Goal: Task Accomplishment & Management: Manage account settings

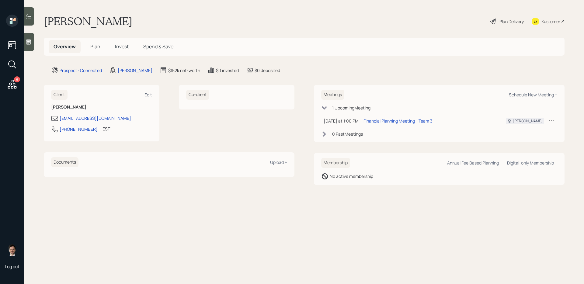
click at [91, 47] on span "Plan" at bounding box center [95, 46] width 10 height 7
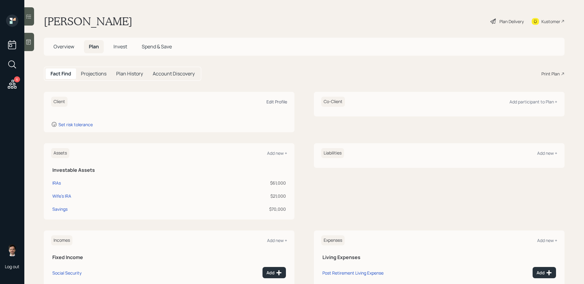
click at [277, 99] on div "Edit Profile" at bounding box center [276, 102] width 21 height 6
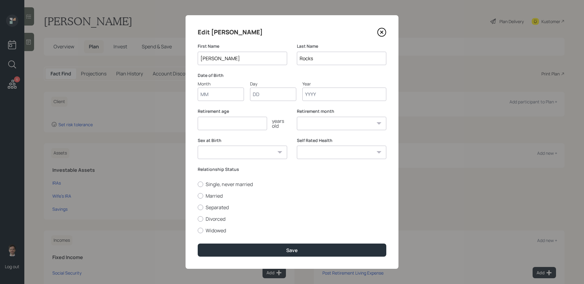
click at [225, 95] on input "Month" at bounding box center [221, 94] width 46 height 13
type input "05"
type input "26"
type input "1949"
select select "5"
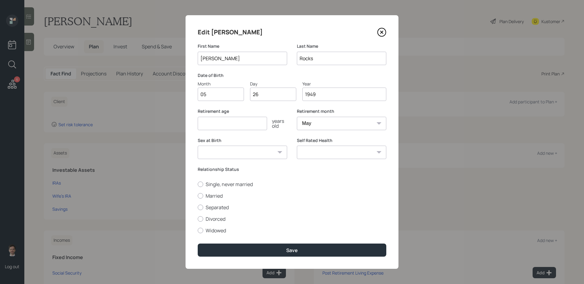
type input "1949"
click at [238, 124] on input "number" at bounding box center [232, 123] width 69 height 13
type input "65"
click at [222, 198] on label "Married" at bounding box center [292, 195] width 189 height 7
click at [198, 196] on input "Married" at bounding box center [197, 196] width 0 height 0
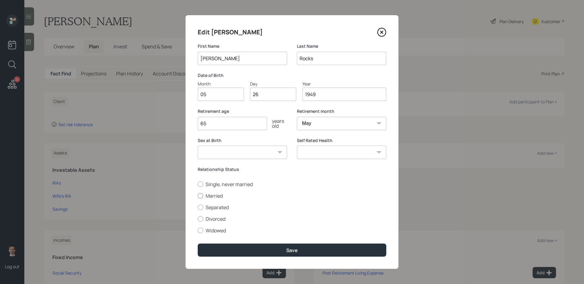
radio input "true"
click at [265, 156] on select "[DEMOGRAPHIC_DATA] [DEMOGRAPHIC_DATA] Other / Prefer not to say" at bounding box center [242, 152] width 89 height 13
select select "[DEMOGRAPHIC_DATA]"
click at [198, 146] on select "[DEMOGRAPHIC_DATA] [DEMOGRAPHIC_DATA] Other / Prefer not to say" at bounding box center [242, 152] width 89 height 13
click at [359, 154] on select "Excellent Very Good Good Fair Poor" at bounding box center [341, 152] width 89 height 13
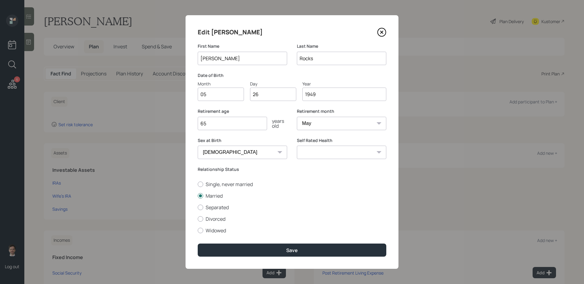
select select "good"
click at [297, 146] on select "Excellent Very Good Good Fair Poor" at bounding box center [341, 152] width 89 height 13
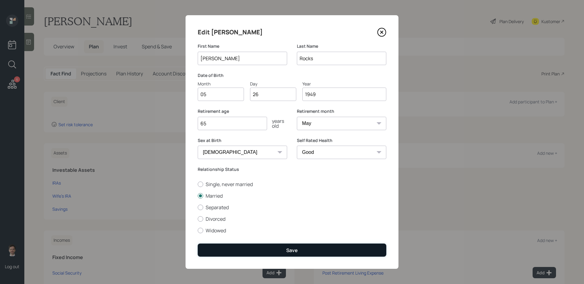
click at [291, 250] on div "Save" at bounding box center [292, 250] width 12 height 7
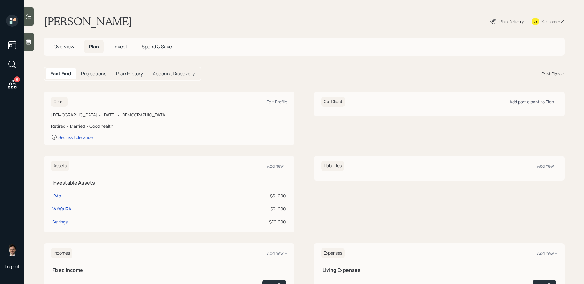
click at [527, 103] on div "Add participant to Plan +" at bounding box center [533, 102] width 48 height 6
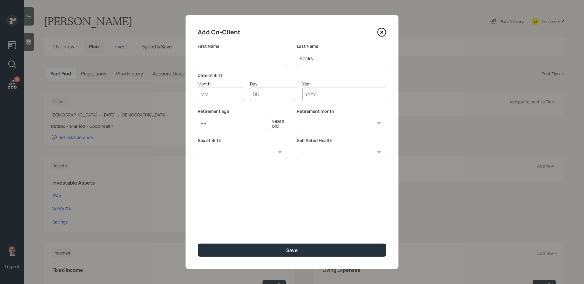
click at [263, 57] on input at bounding box center [242, 58] width 89 height 13
type input "[PERSON_NAME]"
type input "04"
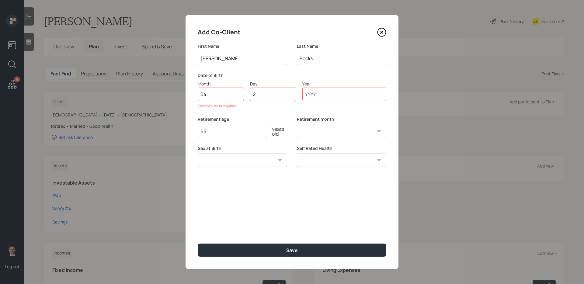
type input "26"
type input "1947"
select select "4"
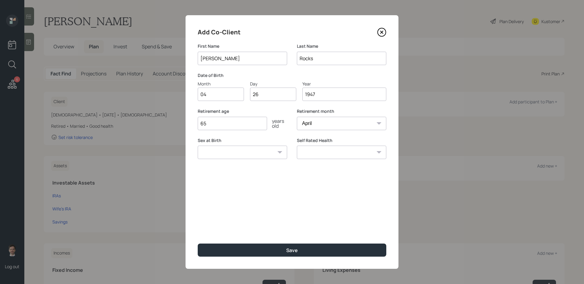
type input "1947"
click at [271, 158] on select "[DEMOGRAPHIC_DATA] [DEMOGRAPHIC_DATA] Other / Prefer not to say" at bounding box center [242, 152] width 89 height 13
select select "[DEMOGRAPHIC_DATA]"
click at [198, 146] on select "[DEMOGRAPHIC_DATA] [DEMOGRAPHIC_DATA] Other / Prefer not to say" at bounding box center [242, 152] width 89 height 13
click at [385, 152] on select "Excellent Very Good Good Fair Poor" at bounding box center [341, 152] width 89 height 13
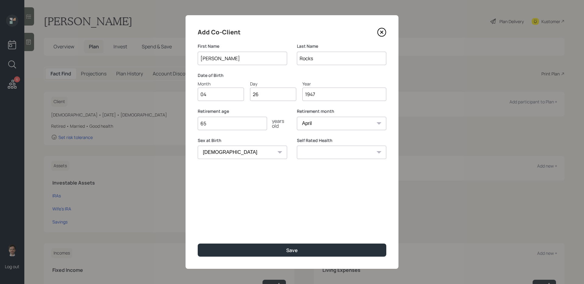
select select "poor"
click at [297, 146] on select "Excellent Very Good Good Fair Poor" at bounding box center [341, 152] width 89 height 13
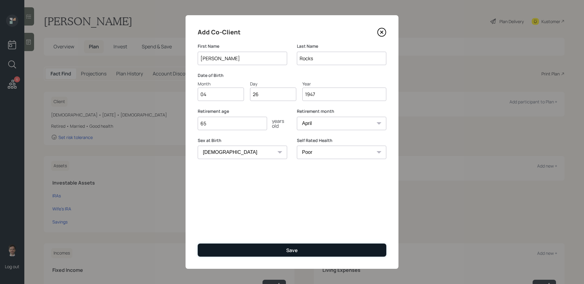
click at [292, 247] on div "Save" at bounding box center [292, 250] width 12 height 7
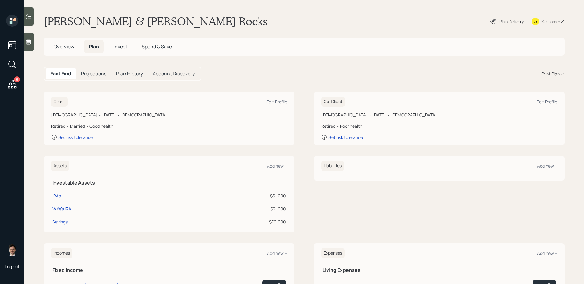
click at [506, 21] on div "Plan Delivery" at bounding box center [511, 21] width 24 height 6
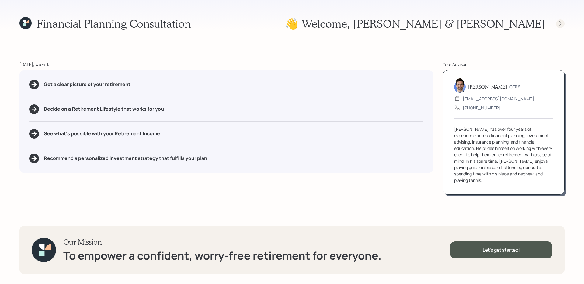
click at [558, 22] on icon at bounding box center [560, 24] width 6 height 6
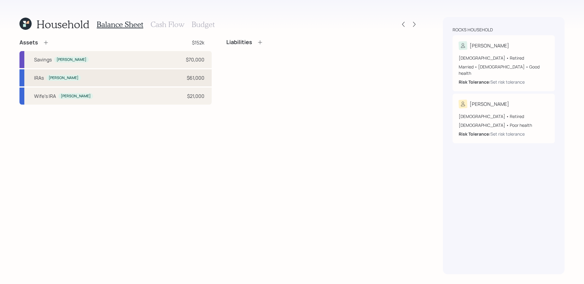
click at [123, 83] on div "IRAs [PERSON_NAME] $61,000" at bounding box center [115, 77] width 192 height 17
select select "ira"
select select "balanced"
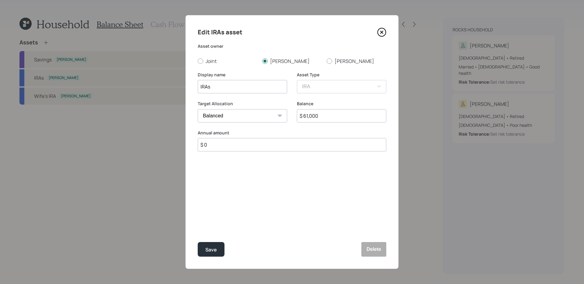
click at [257, 86] on input "IRAs" at bounding box center [242, 86] width 89 height 13
type input "IRA"
click at [198, 242] on button "Save" at bounding box center [211, 249] width 27 height 15
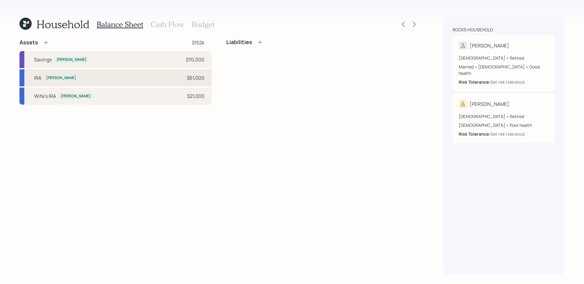
click at [154, 82] on div "[PERSON_NAME] $61,000" at bounding box center [115, 77] width 192 height 17
select select "ira"
select select "balanced"
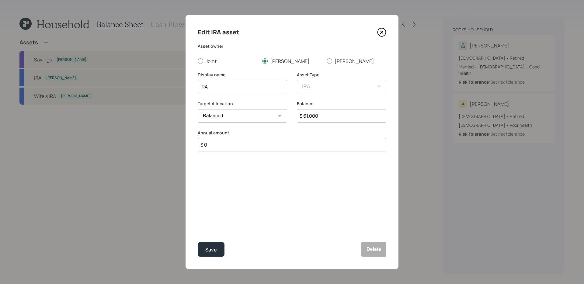
click at [357, 123] on div "Balance $ 61,000" at bounding box center [341, 115] width 89 height 29
click at [353, 117] on input "$ 61,000" at bounding box center [341, 115] width 89 height 13
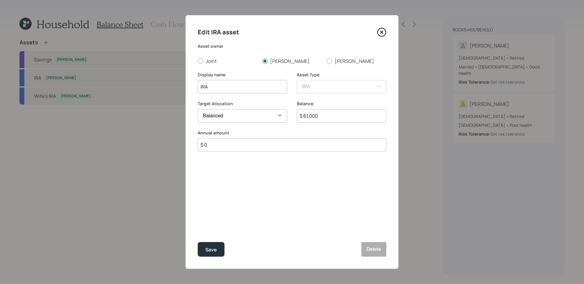
click at [353, 117] on input "$ 61,000" at bounding box center [341, 115] width 89 height 13
type input "$ 64,000"
click at [198, 242] on button "Save" at bounding box center [211, 249] width 27 height 15
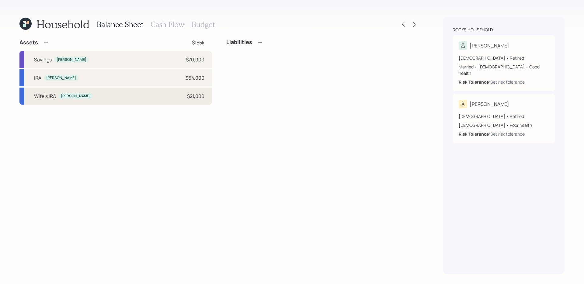
click at [162, 100] on div "Wife's [PERSON_NAME] $21,000" at bounding box center [115, 96] width 192 height 17
select select "ira"
select select "balanced"
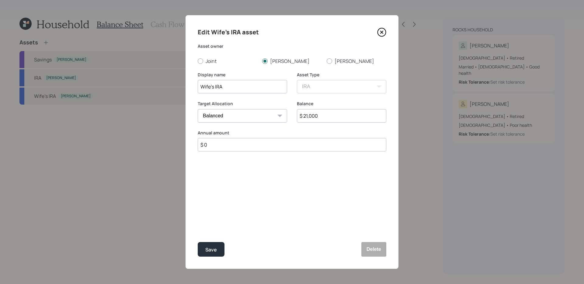
drag, startPoint x: 211, startPoint y: 87, endPoint x: 165, endPoint y: 87, distance: 45.3
click at [165, 87] on div "Edit Wife's IRA asset Asset owner Joint [PERSON_NAME] Display name Wife's IRA A…" at bounding box center [292, 142] width 584 height 284
type input "[PERSON_NAME]'s IRA"
click at [206, 246] on div "Save" at bounding box center [211, 250] width 12 height 8
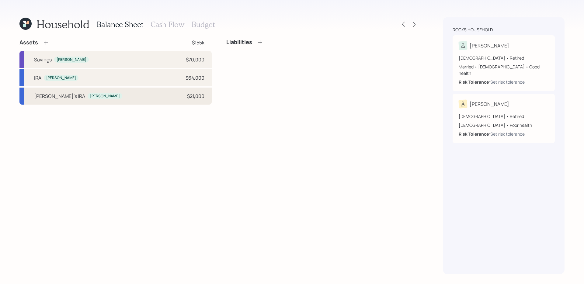
click at [162, 99] on div "[PERSON_NAME]'s [PERSON_NAME] $21,000" at bounding box center [115, 96] width 192 height 17
select select "ira"
select select "balanced"
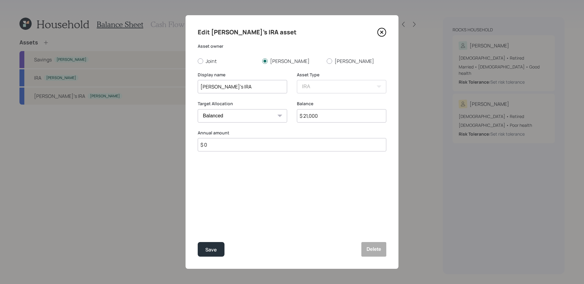
click at [252, 83] on input "[PERSON_NAME]'s IRA" at bounding box center [242, 86] width 89 height 13
click at [241, 88] on input "[PERSON_NAME]'s IRA" at bounding box center [242, 86] width 89 height 13
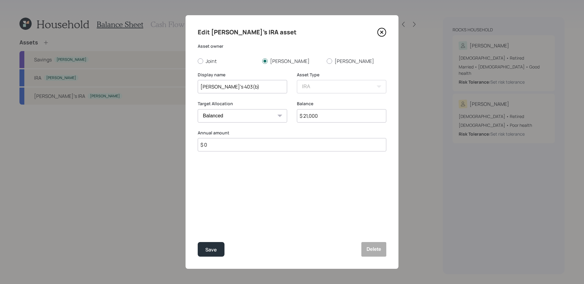
type input "[PERSON_NAME]'s 403(b)"
click at [198, 242] on button "Save" at bounding box center [211, 249] width 27 height 15
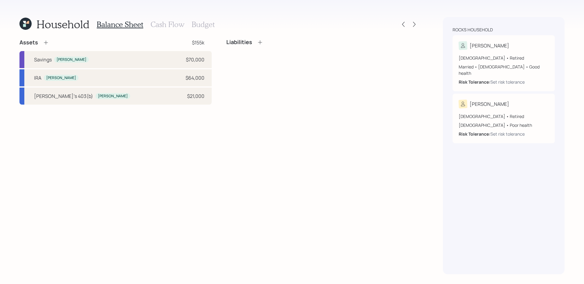
click at [186, 157] on div "Assets $155k Savings [PERSON_NAME] $70,000 [PERSON_NAME] $64,000 Mary's 403(b) …" at bounding box center [218, 156] width 399 height 235
click at [45, 44] on icon at bounding box center [46, 43] width 6 height 6
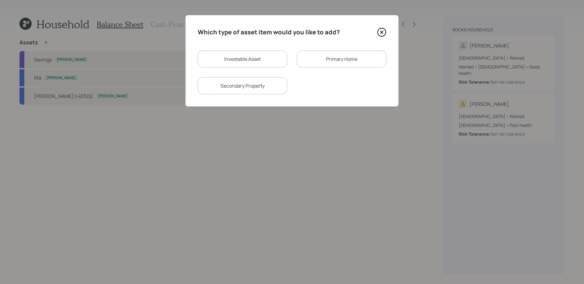
click at [248, 57] on div "Investable Asset" at bounding box center [242, 58] width 89 height 17
select select "taxable"
select select "balanced"
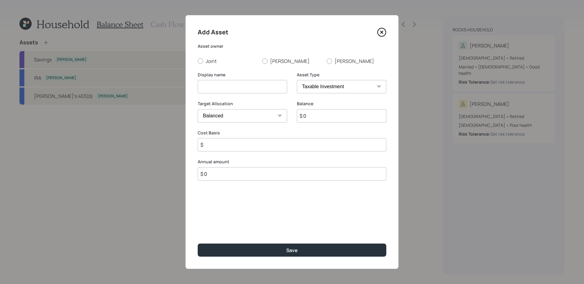
click at [228, 86] on input at bounding box center [242, 86] width 89 height 13
type input "Items to sell"
click at [272, 63] on label "[PERSON_NAME]" at bounding box center [292, 61] width 60 height 7
click at [262, 61] on input "[PERSON_NAME]" at bounding box center [262, 61] width 0 height 0
radio input "true"
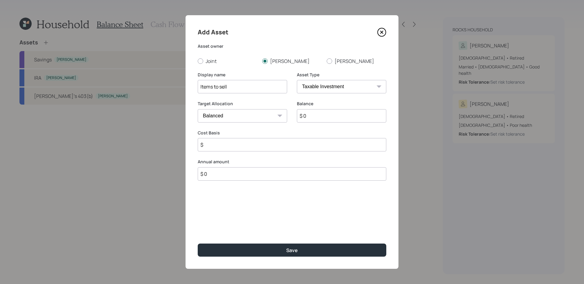
click at [335, 111] on input "$ 0" at bounding box center [341, 115] width 89 height 13
type input "$ 20,000"
type input "$ 2,000"
click at [198, 244] on button "Save" at bounding box center [292, 250] width 189 height 13
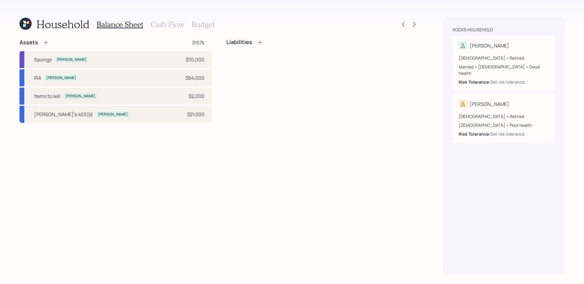
click at [200, 143] on div "Assets $157k Savings [PERSON_NAME] $70,000 [PERSON_NAME] $64,000 Items to sell …" at bounding box center [218, 156] width 399 height 235
click at [47, 44] on icon at bounding box center [46, 43] width 6 height 6
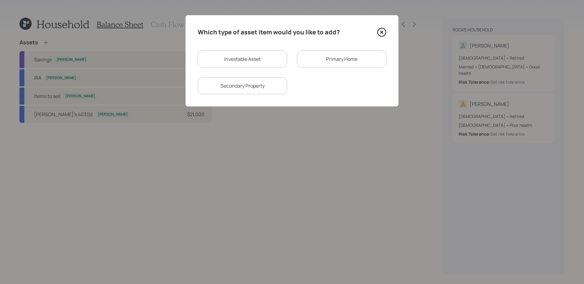
click at [342, 58] on div "Primary Home" at bounding box center [341, 58] width 89 height 17
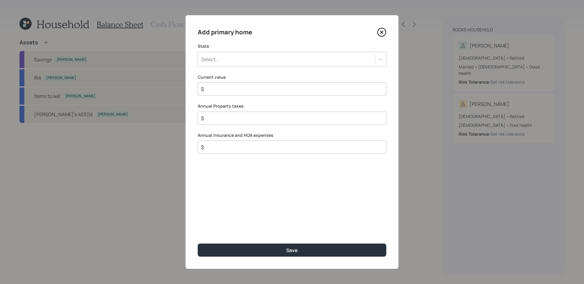
click at [259, 54] on div "Select..." at bounding box center [286, 59] width 177 height 10
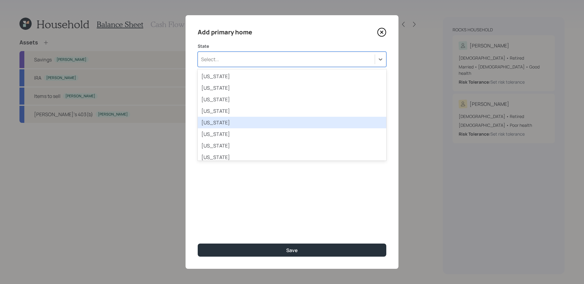
scroll to position [181, 0]
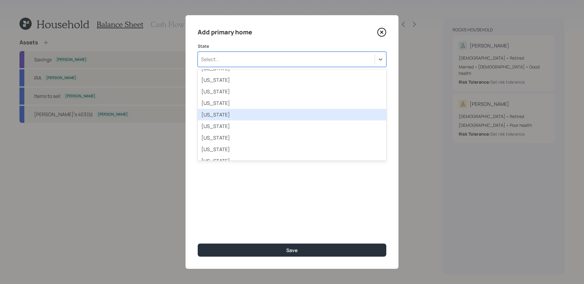
click at [257, 116] on div "[US_STATE]" at bounding box center [292, 115] width 189 height 12
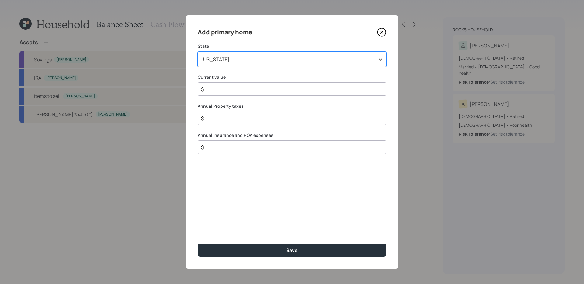
click at [279, 90] on input "$" at bounding box center [289, 88] width 178 height 7
click at [262, 89] on input "$" at bounding box center [289, 88] width 178 height 7
type input "$ 170,000"
type input "$ 3,800"
type input "$ 1,412"
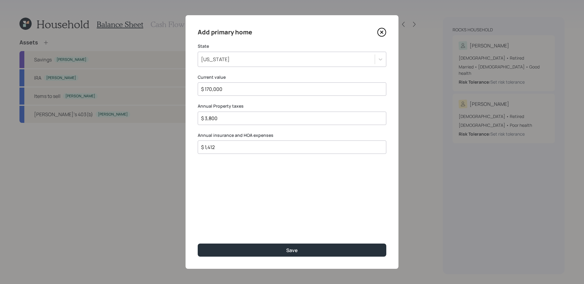
click at [198, 244] on button "Save" at bounding box center [292, 250] width 189 height 13
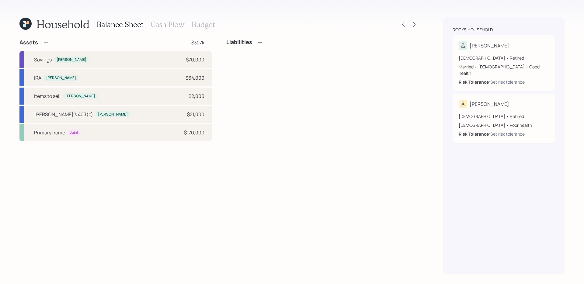
click at [260, 42] on icon at bounding box center [260, 42] width 6 height 6
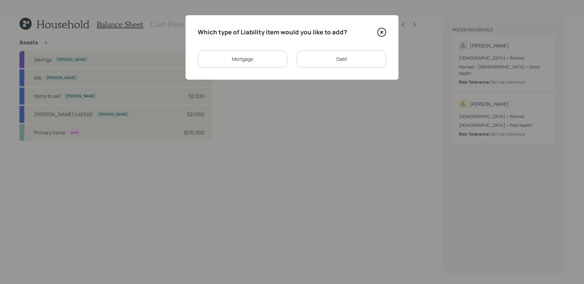
click at [272, 61] on div "Mortgage" at bounding box center [242, 58] width 89 height 17
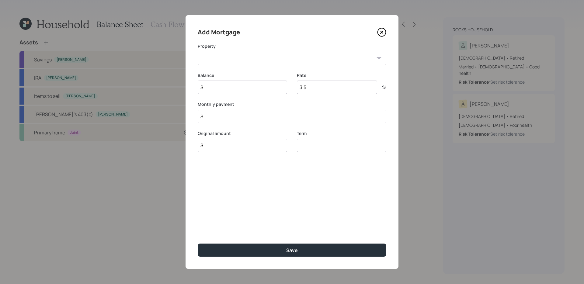
click at [244, 58] on select "MD Primary home" at bounding box center [292, 58] width 189 height 13
select select "284c111f-291c-4acc-bfa4-aee655380fd9"
click at [198, 52] on select "MD Primary home" at bounding box center [292, 58] width 189 height 13
click at [240, 90] on input "$" at bounding box center [242, 87] width 89 height 13
type input "$ 73,000"
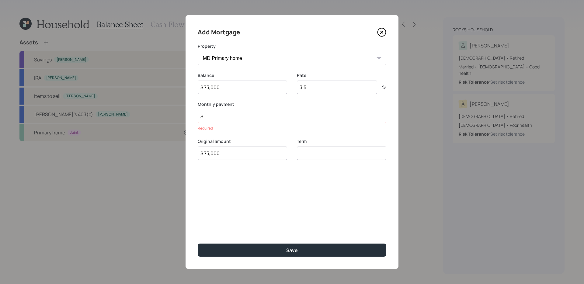
type input "$ 73,000"
type input "30"
type input "4.5"
type input "$ 602"
click at [198, 244] on button "Save" at bounding box center [292, 250] width 189 height 13
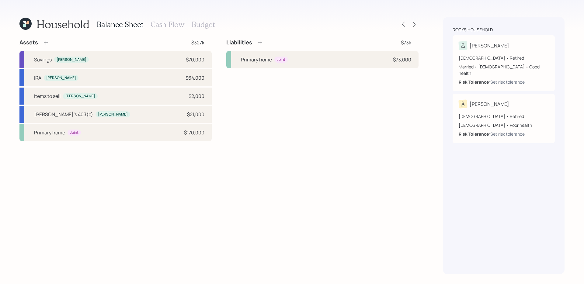
click at [162, 24] on h3 "Cash Flow" at bounding box center [168, 24] width 34 height 9
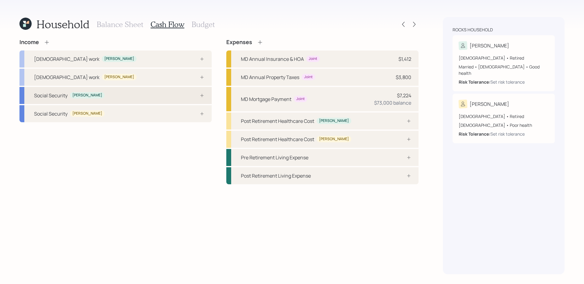
click at [174, 97] on div "Social Security [PERSON_NAME]" at bounding box center [115, 95] width 192 height 17
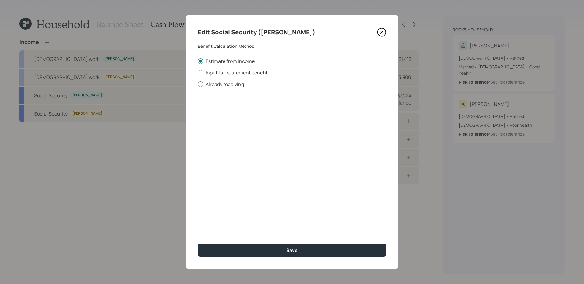
click at [228, 83] on label "Already receiving" at bounding box center [292, 84] width 189 height 7
click at [198, 84] on input "Already receiving" at bounding box center [197, 84] width 0 height 0
radio input "true"
click at [225, 145] on input "number" at bounding box center [232, 146] width 69 height 13
type input "67"
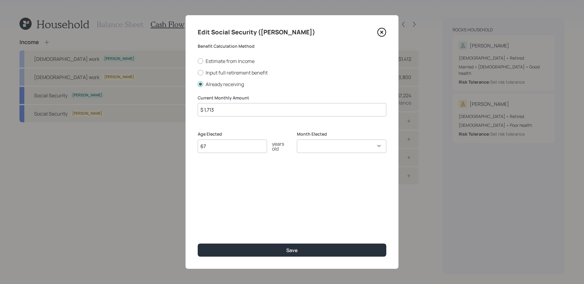
type input "$ 1,713"
click at [198, 244] on button "Save" at bounding box center [292, 250] width 189 height 13
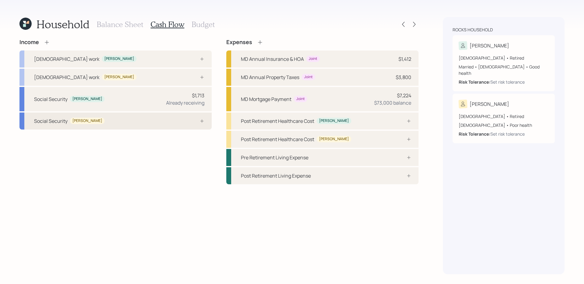
click at [147, 123] on div "Social Security [PERSON_NAME]" at bounding box center [115, 121] width 192 height 17
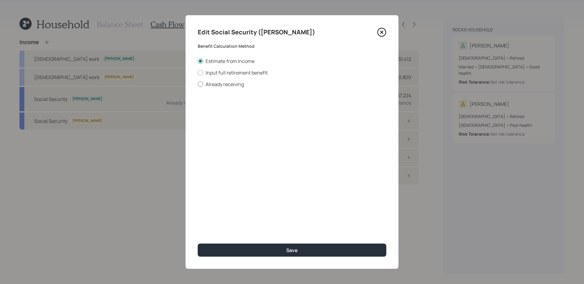
click at [232, 83] on label "Already receiving" at bounding box center [292, 84] width 189 height 7
click at [198, 84] on input "Already receiving" at bounding box center [197, 84] width 0 height 0
radio input "true"
click at [229, 144] on input "number" at bounding box center [232, 146] width 69 height 13
type input "67"
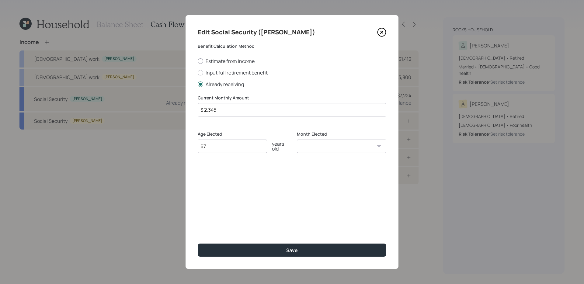
type input "$ 2,345"
click at [198, 244] on button "Save" at bounding box center [292, 250] width 189 height 13
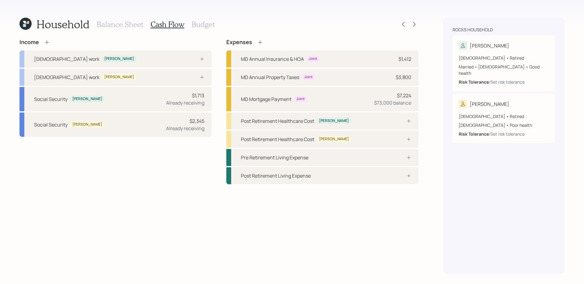
click at [47, 43] on icon at bounding box center [47, 42] width 6 height 6
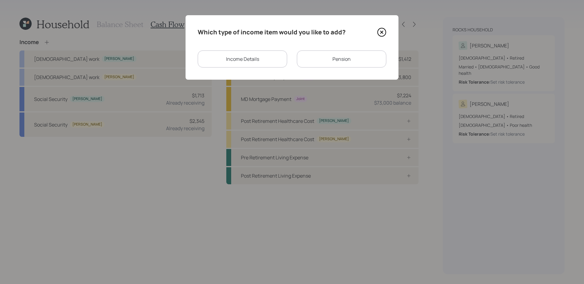
click at [331, 55] on div "Pension" at bounding box center [341, 58] width 89 height 17
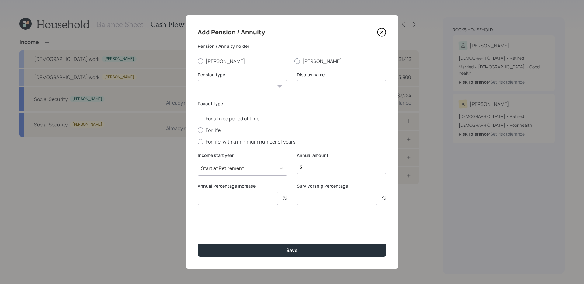
click at [308, 61] on label "[PERSON_NAME]" at bounding box center [340, 61] width 92 height 7
click at [294, 61] on input "[PERSON_NAME]" at bounding box center [294, 61] width 0 height 0
radio input "true"
click at [251, 90] on select "Pension Annuity" at bounding box center [242, 86] width 89 height 13
select select "pension"
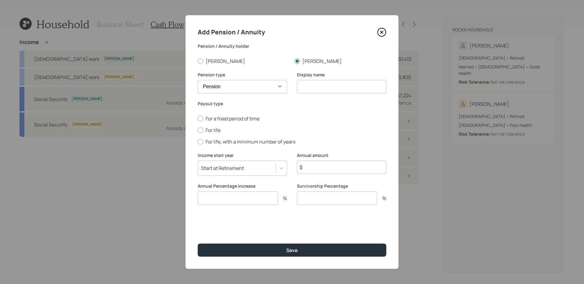
click at [198, 80] on select "Pension Annuity" at bounding box center [242, 86] width 89 height 13
click at [331, 89] on input at bounding box center [341, 86] width 89 height 13
type input "Pension"
click at [343, 167] on input "$" at bounding box center [341, 167] width 89 height 13
type input "$ 20,064"
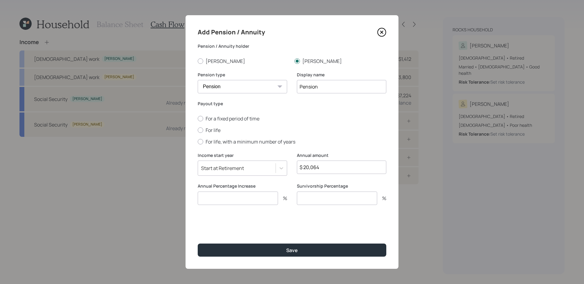
click at [254, 197] on input "number" at bounding box center [238, 198] width 80 height 13
type input "0"
click at [198, 244] on button "Save" at bounding box center [292, 250] width 189 height 13
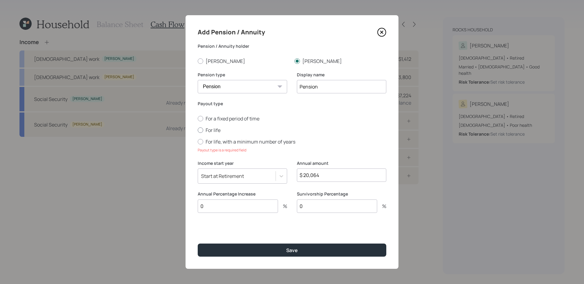
click at [211, 129] on label "For life" at bounding box center [292, 130] width 189 height 7
click at [198, 130] on input "For life" at bounding box center [197, 130] width 0 height 0
radio input "true"
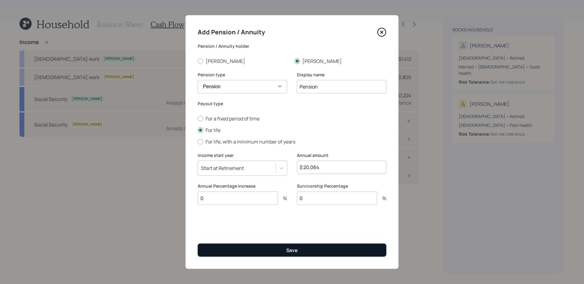
click at [317, 252] on button "Save" at bounding box center [292, 250] width 189 height 13
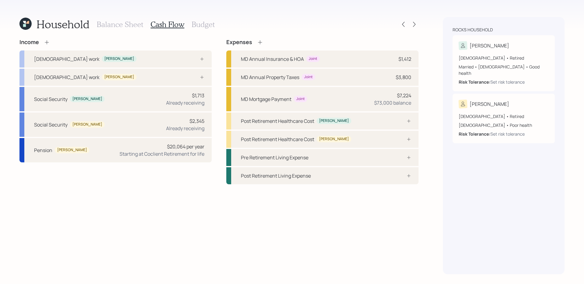
click at [192, 200] on div "Income [DEMOGRAPHIC_DATA] work [PERSON_NAME] [DEMOGRAPHIC_DATA] work [PERSON_NA…" at bounding box center [218, 156] width 399 height 235
click at [182, 197] on div "Income [DEMOGRAPHIC_DATA] work [PERSON_NAME] [DEMOGRAPHIC_DATA] work [PERSON_NA…" at bounding box center [218, 156] width 399 height 235
click at [187, 34] on div "Household Balance Sheet Cash Flow Budget Income [DEMOGRAPHIC_DATA] work [PERSON…" at bounding box center [218, 145] width 399 height 257
click at [371, 139] on div "Post Retirement Healthcare Cost [PERSON_NAME]" at bounding box center [322, 139] width 192 height 17
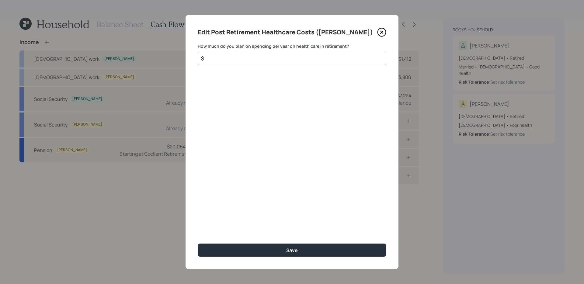
click at [296, 56] on input "$" at bounding box center [289, 58] width 178 height 7
type input "$ 8,000"
click at [198, 244] on button "Save" at bounding box center [292, 250] width 189 height 13
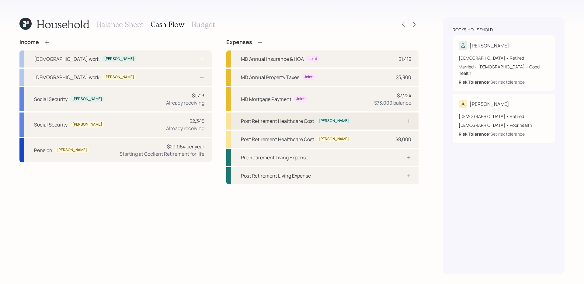
click at [376, 123] on div "Post Retirement Healthcare Cost [PERSON_NAME]" at bounding box center [322, 121] width 192 height 17
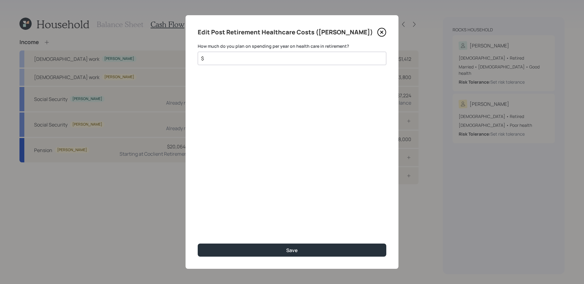
click at [248, 60] on input "$" at bounding box center [289, 58] width 178 height 7
type input "$ 5,000"
click at [198, 244] on button "Save" at bounding box center [292, 250] width 189 height 13
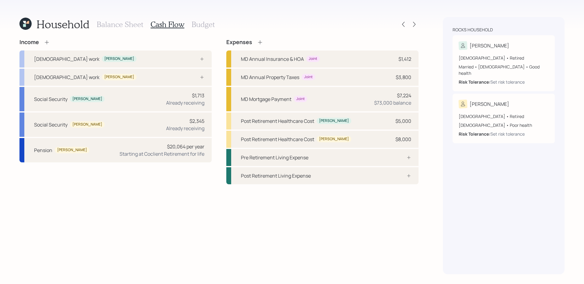
click at [198, 23] on h3 "Budget" at bounding box center [203, 24] width 23 height 9
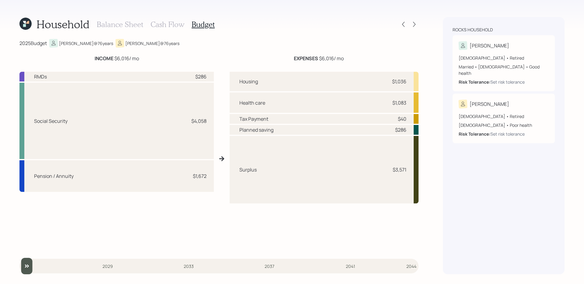
click at [220, 140] on div "RMDs $286 Social Security $4,058 Pension / Annuity $1,672 Housing $1,036 Health…" at bounding box center [218, 159] width 399 height 184
click at [117, 26] on h3 "Balance Sheet" at bounding box center [120, 24] width 47 height 9
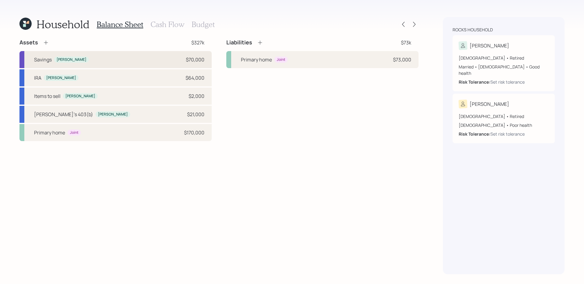
click at [167, 59] on div "Savings [PERSON_NAME] $70,000" at bounding box center [115, 59] width 192 height 17
select select "emergency_fund"
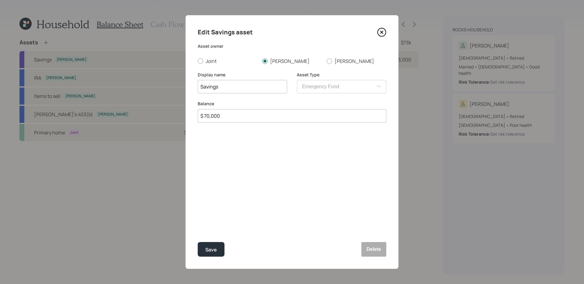
click at [241, 86] on input "Savings" at bounding box center [242, 86] width 89 height 13
type input "c"
type input "Checking"
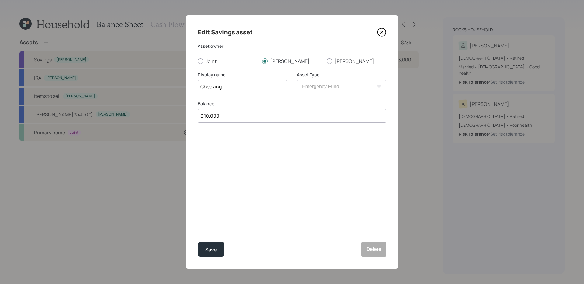
type input "$ 10,000"
click at [198, 242] on button "Save" at bounding box center [211, 249] width 27 height 15
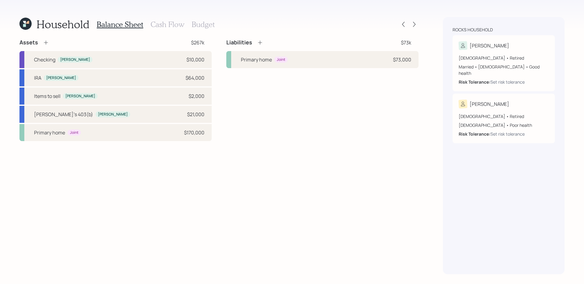
click at [47, 41] on icon at bounding box center [46, 43] width 6 height 6
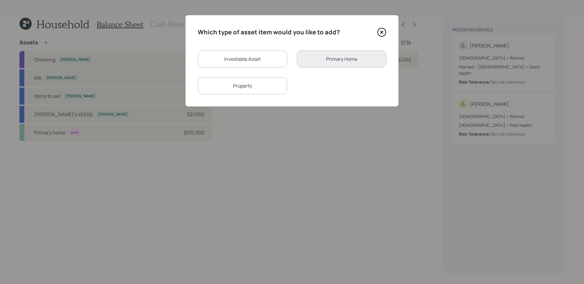
click at [247, 55] on div "Investable Asset" at bounding box center [242, 58] width 89 height 17
select select "taxable"
select select "balanced"
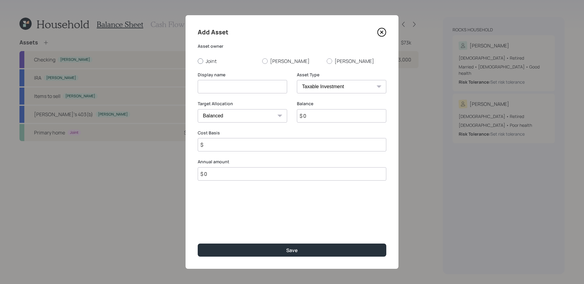
click at [206, 62] on label "Joint" at bounding box center [228, 61] width 60 height 7
click at [198, 61] on input "Joint" at bounding box center [197, 61] width 0 height 0
radio input "true"
click at [226, 85] on input at bounding box center [242, 86] width 89 height 13
type input "Savings"
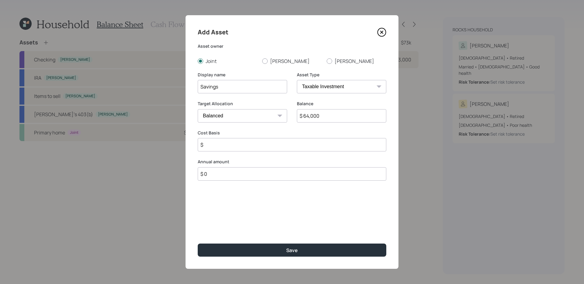
type input "$ 64,000"
click at [282, 143] on input "$" at bounding box center [292, 144] width 189 height 13
type input "$ 64,000"
click at [271, 114] on select "Cash Conservative Balanced Aggressive" at bounding box center [242, 115] width 89 height 13
select select "uninvested"
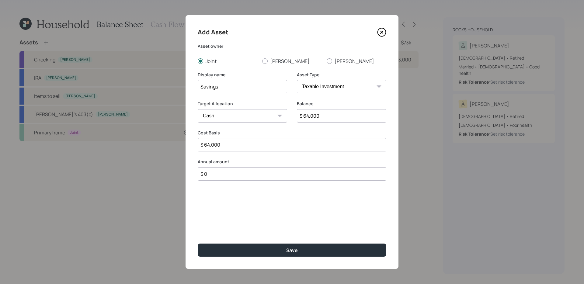
click at [198, 109] on select "Cash Conservative Balanced Aggressive" at bounding box center [242, 115] width 89 height 13
click at [234, 176] on input "$ 0" at bounding box center [292, 173] width 189 height 13
type input "$ 12,000"
type input "a"
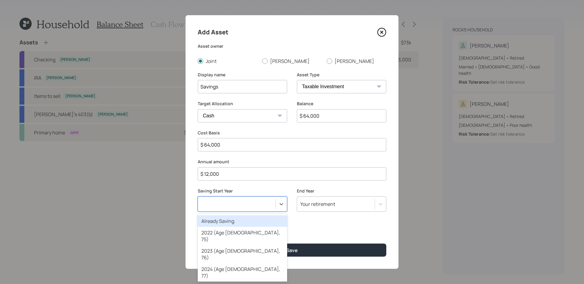
click at [198, 244] on button "Save" at bounding box center [292, 250] width 189 height 13
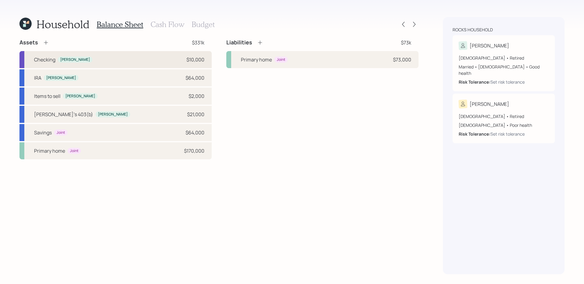
click at [150, 59] on div "Checking [PERSON_NAME] $10,000" at bounding box center [115, 59] width 192 height 17
select select "emergency_fund"
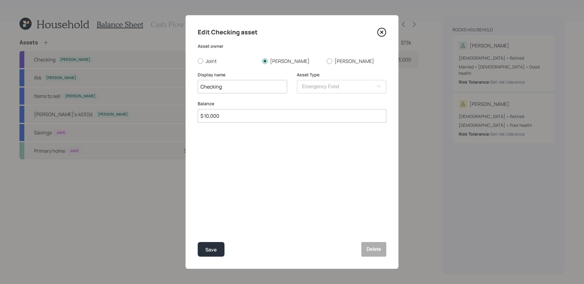
click at [266, 120] on input "$ 10,000" at bounding box center [292, 115] width 189 height 13
type input "$ 16,000"
click at [198, 242] on button "Save" at bounding box center [211, 249] width 27 height 15
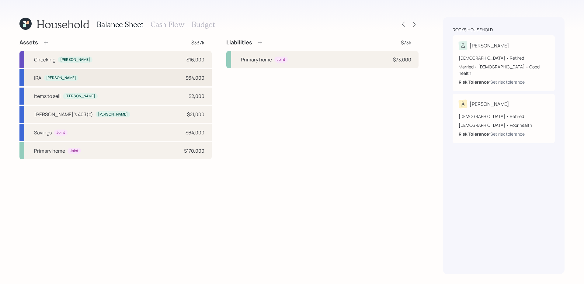
click at [170, 79] on div "[PERSON_NAME] $64,000" at bounding box center [115, 77] width 192 height 17
select select "ira"
select select "balanced"
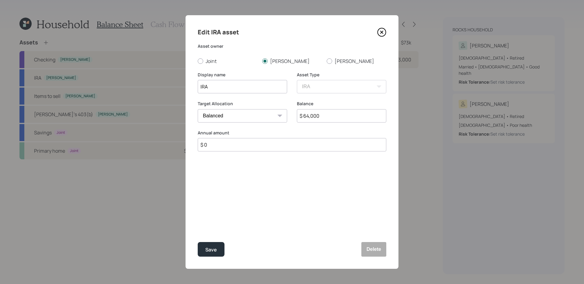
click at [382, 32] on icon at bounding box center [381, 32] width 2 height 2
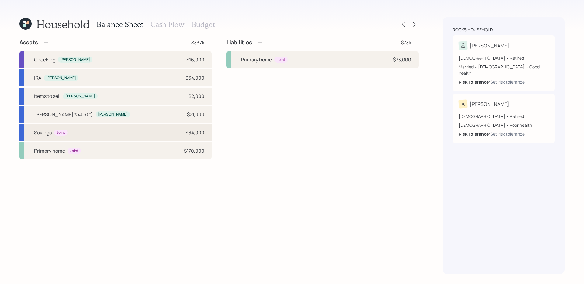
click at [159, 136] on div "Savings Joint $64,000" at bounding box center [115, 132] width 192 height 17
select select "taxable"
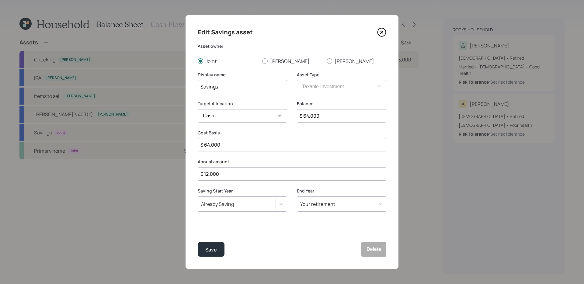
click at [337, 119] on input "$ 64,000" at bounding box center [341, 115] width 89 height 13
type input "$ 6"
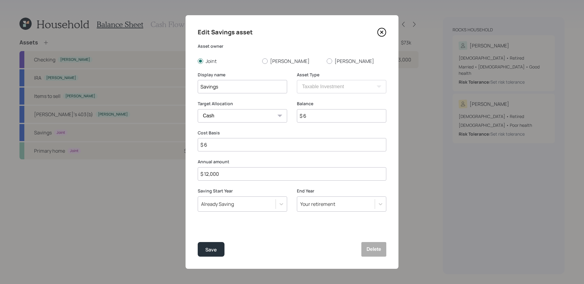
type input "$ 64"
type input "$ 645"
type input "$ 6,450"
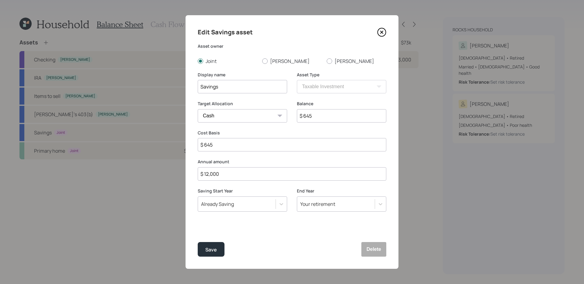
type input "$ 6,450"
type input "$ 64,500"
click at [198, 242] on button "Save" at bounding box center [211, 249] width 27 height 15
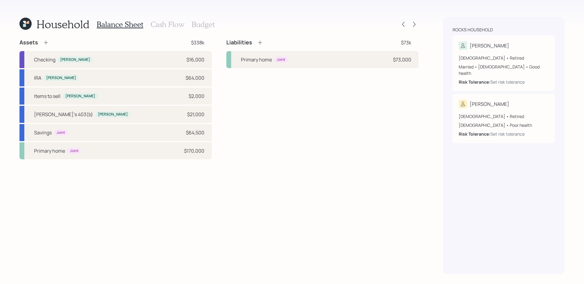
click at [157, 23] on h3 "Cash Flow" at bounding box center [168, 24] width 34 height 9
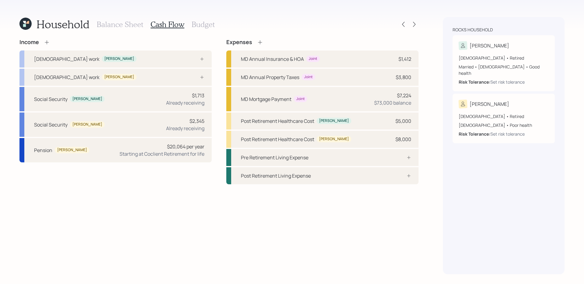
click at [201, 23] on h3 "Budget" at bounding box center [203, 24] width 23 height 9
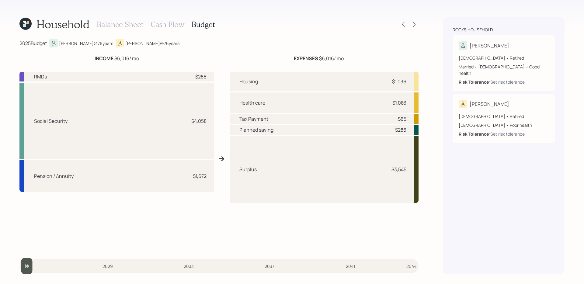
click at [166, 23] on h3 "Cash Flow" at bounding box center [168, 24] width 34 height 9
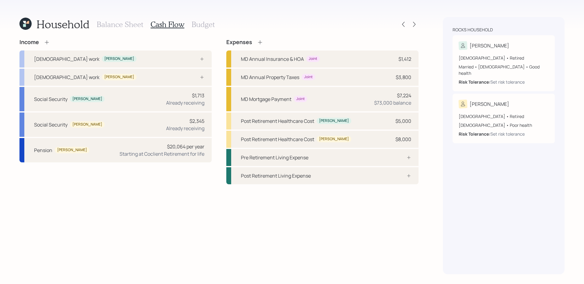
click at [199, 18] on div "Balance Sheet Cash Flow Budget" at bounding box center [156, 24] width 118 height 15
click at [199, 24] on h3 "Budget" at bounding box center [203, 24] width 23 height 9
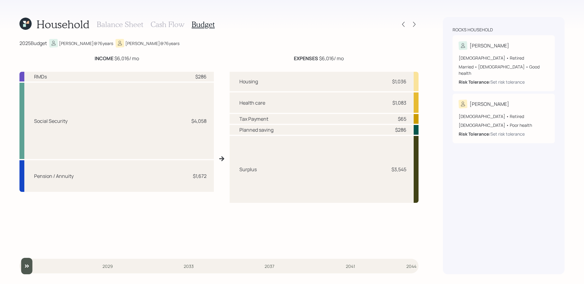
click at [121, 23] on h3 "Balance Sheet" at bounding box center [120, 24] width 47 height 9
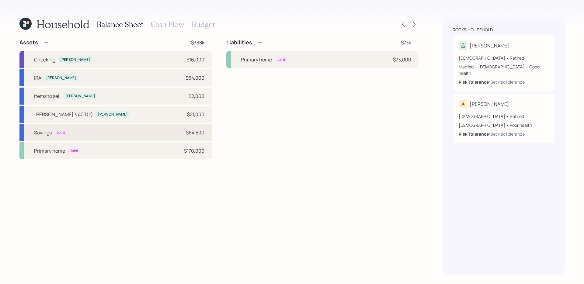
click at [148, 133] on div "Savings Joint $64,500" at bounding box center [115, 132] width 192 height 17
select select "taxable"
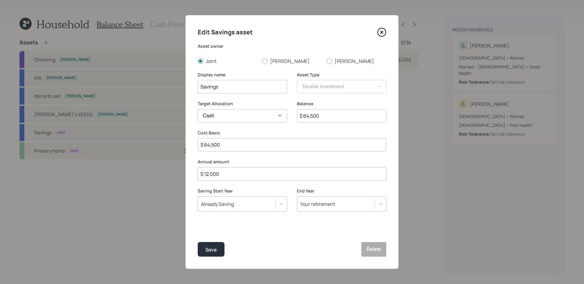
click at [251, 206] on div "Already Saving" at bounding box center [237, 204] width 78 height 10
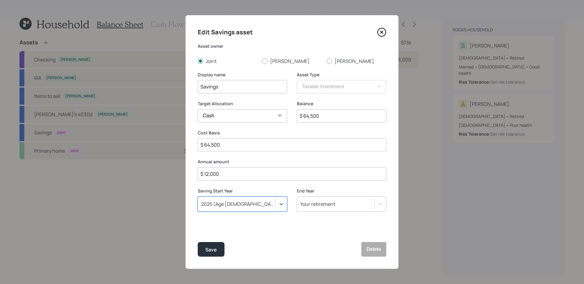
click at [345, 207] on div "Your retirement" at bounding box center [336, 204] width 78 height 10
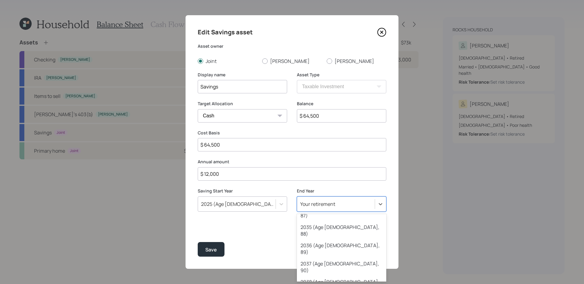
scroll to position [253, 0]
drag, startPoint x: 342, startPoint y: 247, endPoint x: 304, endPoint y: 246, distance: 38.0
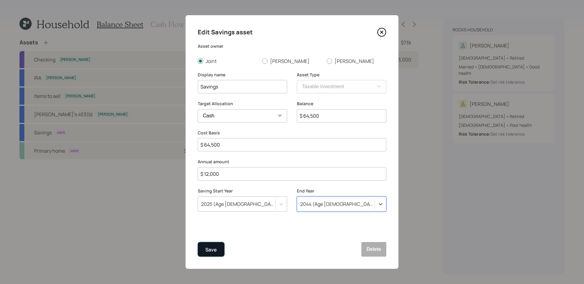
click at [201, 253] on button "Save" at bounding box center [211, 249] width 27 height 15
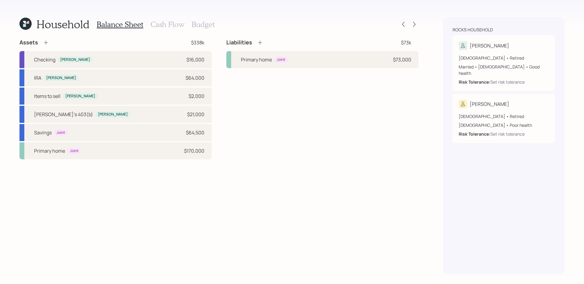
click at [165, 23] on h3 "Cash Flow" at bounding box center [168, 24] width 34 height 9
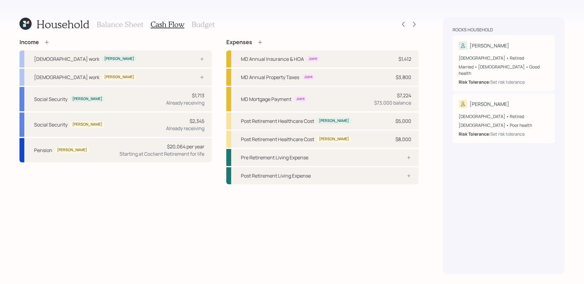
click at [204, 25] on h3 "Budget" at bounding box center [203, 24] width 23 height 9
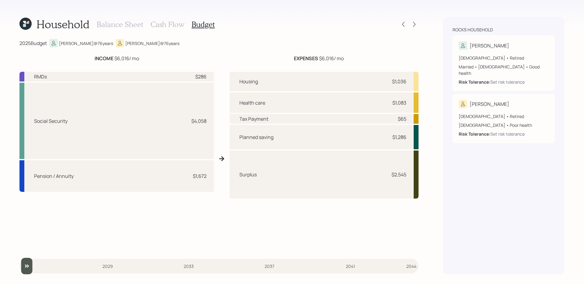
click at [175, 25] on h3 "Cash Flow" at bounding box center [168, 24] width 34 height 9
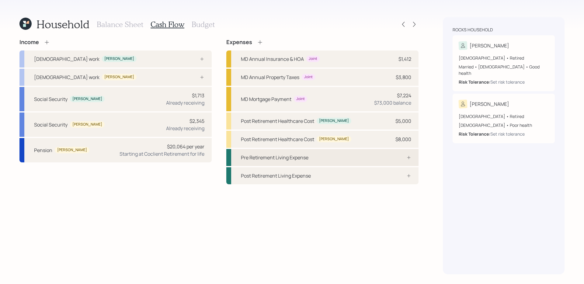
click at [371, 155] on div "Pre Retirement Living Expense" at bounding box center [322, 157] width 192 height 17
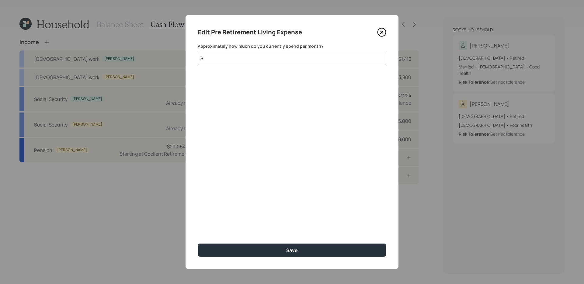
click at [325, 57] on input "$" at bounding box center [292, 58] width 189 height 13
type input "$ 2,000"
click at [198, 244] on button "Save" at bounding box center [292, 250] width 189 height 13
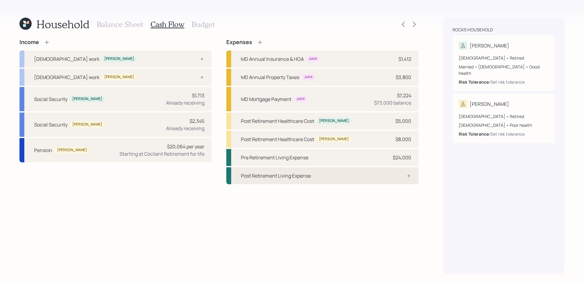
click at [328, 176] on div "Post Retirement Living Expense" at bounding box center [322, 175] width 192 height 17
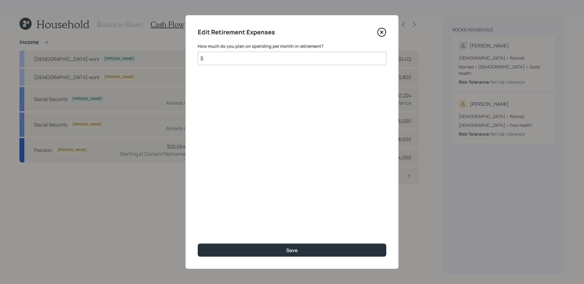
click at [315, 59] on input "$" at bounding box center [292, 58] width 189 height 13
type input "$ 2,000"
click at [198, 244] on button "Save" at bounding box center [292, 250] width 189 height 13
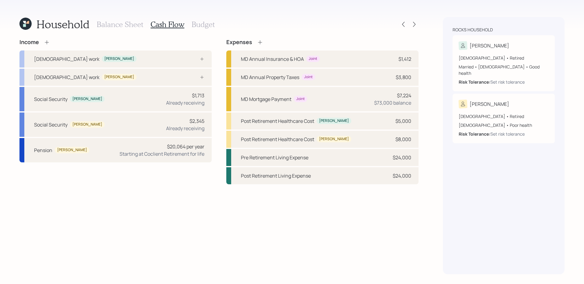
click at [347, 241] on div "Income Full-time work Dennis Full-time work Mary Social Security Dennis $1,713 …" at bounding box center [218, 156] width 399 height 235
click at [260, 41] on icon at bounding box center [260, 42] width 6 height 6
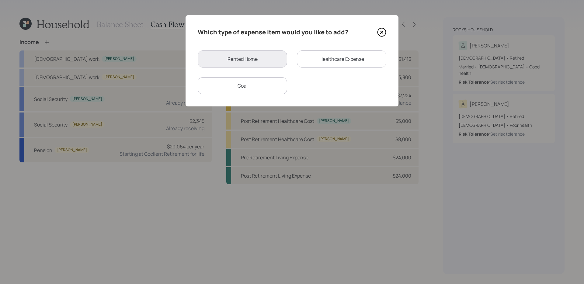
click at [274, 87] on div "Goal" at bounding box center [242, 85] width 89 height 17
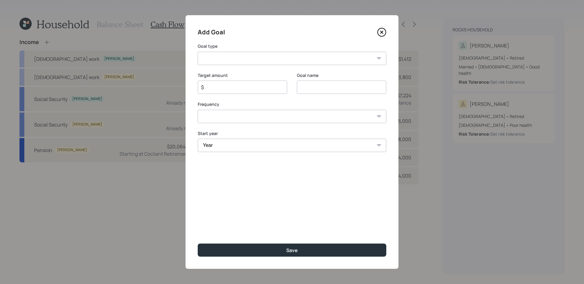
click at [283, 59] on select "Create an emergency fund Donate to charity Purchase a home Make a purchase Supp…" at bounding box center [292, 58] width 189 height 13
select select "legacy"
click at [198, 52] on select "Create an emergency fund Donate to charity Purchase a home Make a purchase Supp…" at bounding box center [292, 58] width 189 height 13
type input "Leave an inheritance"
click at [268, 63] on select "Create an emergency fund Donate to charity Purchase a home Make a purchase Supp…" at bounding box center [292, 58] width 189 height 13
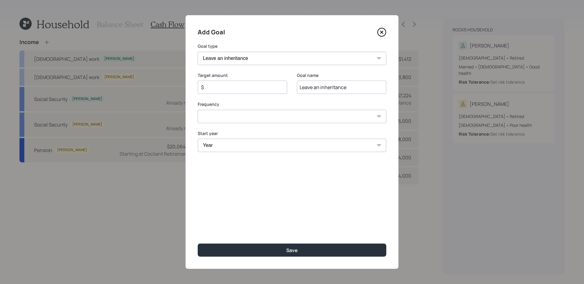
select select "other"
click at [198, 52] on select "Create an emergency fund Donate to charity Purchase a home Make a purchase Supp…" at bounding box center [292, 58] width 189 height 13
click at [338, 89] on input "Leave an inheritance" at bounding box center [341, 87] width 89 height 13
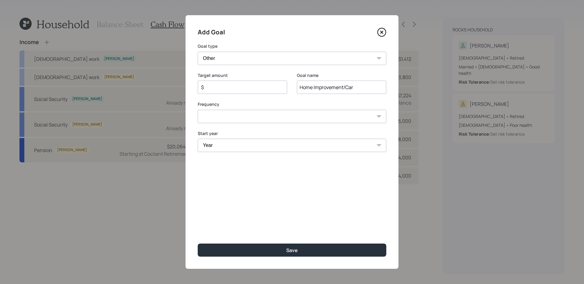
type input "Home Improvement/Car"
type input "$ 10,000"
click at [253, 117] on select "One time Every 1 year Every 2 years Every 3 years Every 4 years Every 5 years E…" at bounding box center [292, 116] width 189 height 13
select select "1"
click at [198, 110] on select "One time Every 1 year Every 2 years Every 3 years Every 4 years Every 5 years E…" at bounding box center [292, 116] width 189 height 13
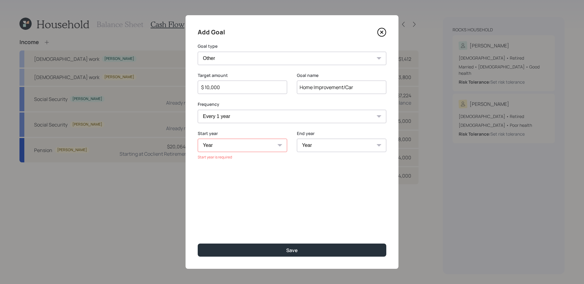
click at [247, 89] on input "$ 10,000" at bounding box center [239, 87] width 79 height 7
type input "$ 5,000"
click at [240, 149] on select "Year 2025 2026 2027 2028 2029 2030 2031 2032 2033 2034 2035 2036 2037 2038 2039…" at bounding box center [242, 145] width 89 height 13
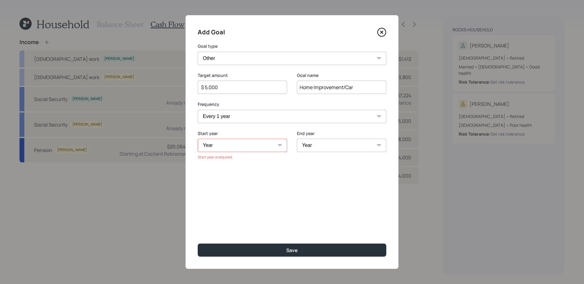
select select "2025"
click at [198, 139] on select "Year 2025 2026 2027 2028 2029 2030 2031 2032 2033 2034 2035 2036 2037 2038 2039…" at bounding box center [242, 145] width 89 height 13
click at [320, 144] on select "Year 2025 2026 2027 2028 2029 2030 2031 2032 2033 2034 2035 2036 2037 2038 2039…" at bounding box center [341, 145] width 89 height 13
select select "2026"
click at [297, 139] on select "Year 2025 2026 2027 2028 2029 2030 2031 2032 2033 2034 2035 2036 2037 2038 2039…" at bounding box center [341, 145] width 89 height 13
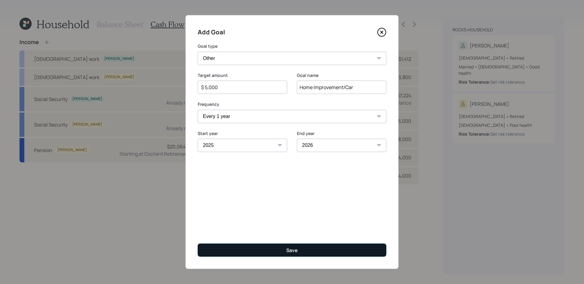
click at [286, 252] on div "Save" at bounding box center [292, 250] width 12 height 7
type input "$"
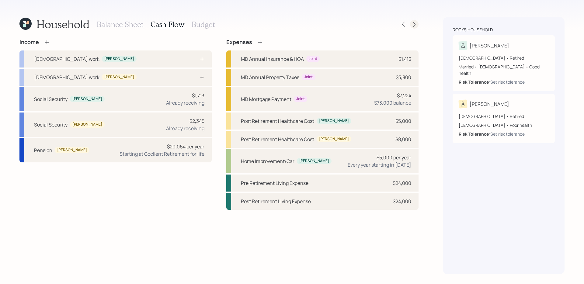
click at [415, 22] on icon at bounding box center [414, 24] width 6 height 6
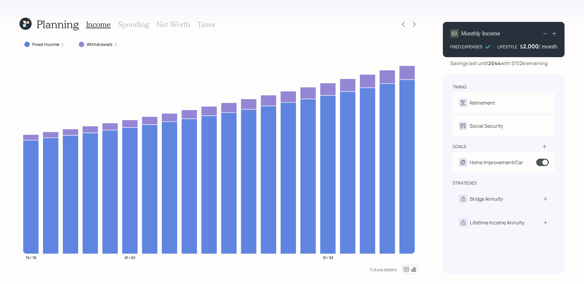
drag, startPoint x: 512, startPoint y: 62, endPoint x: 555, endPoint y: 64, distance: 43.3
click at [555, 64] on div "Savings last until 2044 with $702k remaining" at bounding box center [504, 63] width 122 height 7
click at [427, 124] on div "Planning Income Spending Net Worth Taxes Fixed Income Withdrawals 76 / 78 81 / …" at bounding box center [292, 142] width 584 height 284
click at [414, 23] on icon at bounding box center [414, 24] width 6 height 6
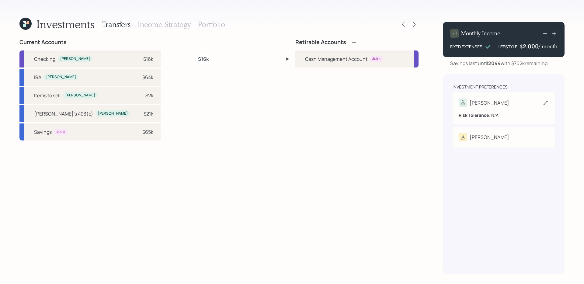
click at [494, 96] on div "Dennis Risk Tolerance: N/A" at bounding box center [504, 108] width 102 height 32
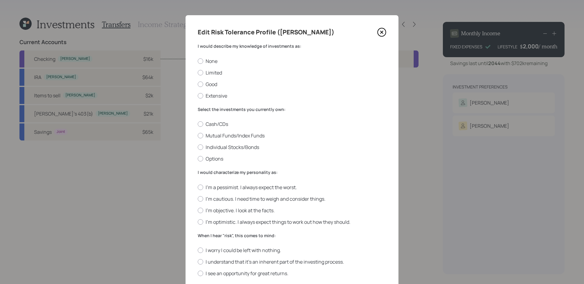
click at [210, 69] on div "None Limited Good Extensive" at bounding box center [292, 78] width 189 height 41
click at [214, 74] on label "Limited" at bounding box center [292, 72] width 189 height 7
click at [198, 73] on input "Limited" at bounding box center [197, 72] width 0 height 0
radio input "true"
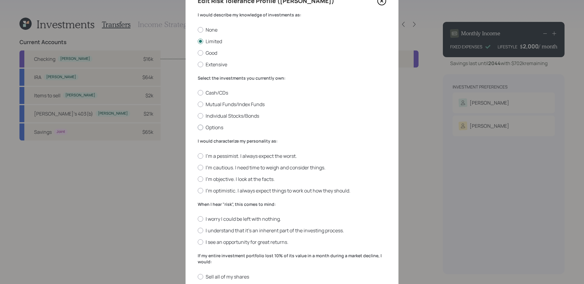
scroll to position [32, 0]
click at [271, 103] on label "Mutual Funds/Index Funds" at bounding box center [292, 103] width 189 height 7
click at [198, 104] on input "Mutual Funds/Index Funds" at bounding box center [197, 104] width 0 height 0
radio input "true"
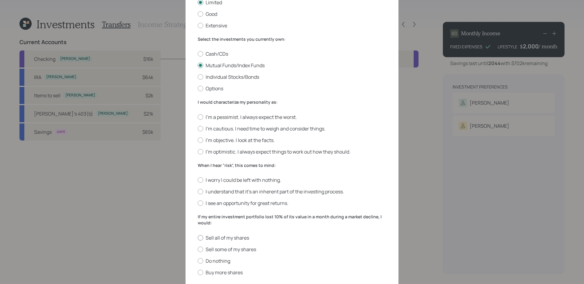
scroll to position [71, 0]
click at [274, 151] on label "I'm optimistic. I always expect things to work out how they should." at bounding box center [292, 151] width 189 height 7
click at [198, 151] on input "I'm optimistic. I always expect things to work out how they should." at bounding box center [197, 151] width 0 height 0
radio input "true"
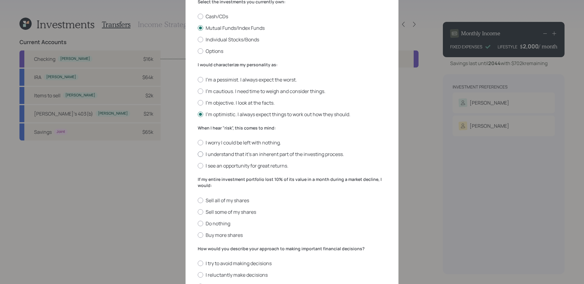
scroll to position [113, 0]
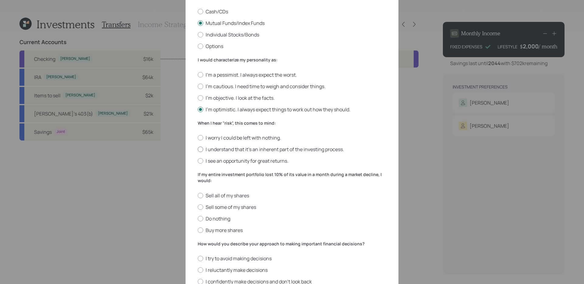
click at [308, 150] on label "I understand that it’s an inherent part of the investing process." at bounding box center [292, 149] width 189 height 7
click at [198, 150] on input "I understand that it’s an inherent part of the investing process." at bounding box center [197, 149] width 0 height 0
radio input "true"
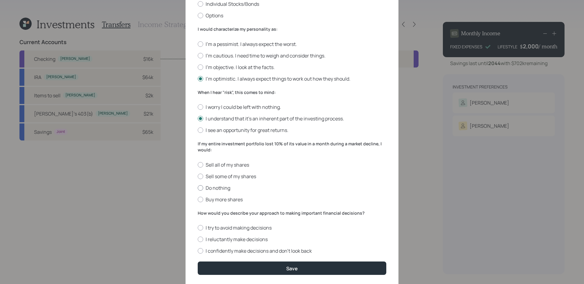
scroll to position [161, 0]
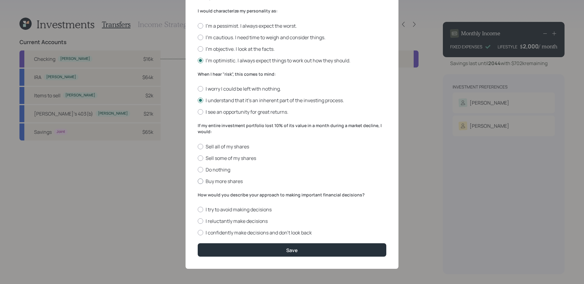
click at [223, 182] on label "Buy more shares" at bounding box center [292, 181] width 189 height 7
click at [198, 181] on input "Buy more shares" at bounding box center [197, 181] width 0 height 0
radio input "true"
click at [305, 234] on label "I confidently make decisions and don’t look back" at bounding box center [292, 232] width 189 height 7
click at [198, 233] on input "I confidently make decisions and don’t look back" at bounding box center [197, 233] width 0 height 0
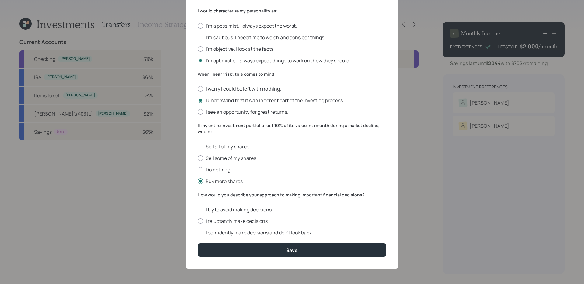
radio input "true"
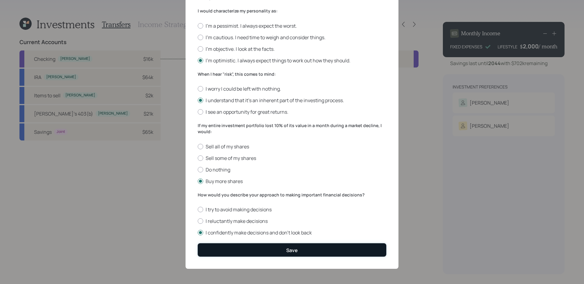
click at [303, 251] on button "Save" at bounding box center [292, 249] width 189 height 13
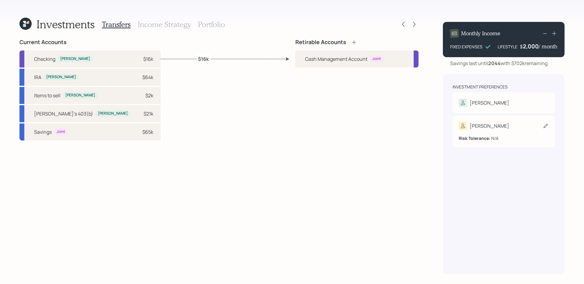
click at [512, 129] on div "[PERSON_NAME]" at bounding box center [504, 126] width 90 height 9
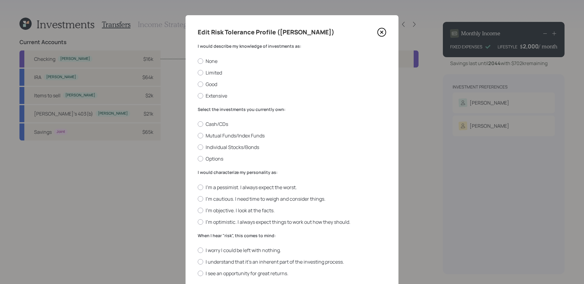
click at [207, 68] on div "None Limited Good Extensive" at bounding box center [292, 78] width 189 height 41
click at [218, 57] on div "I would describe my knowledge of investments as: None Limited Good Extensive" at bounding box center [292, 71] width 189 height 56
click at [213, 62] on label "None" at bounding box center [292, 61] width 189 height 7
click at [198, 61] on input "None" at bounding box center [197, 61] width 0 height 0
radio input "true"
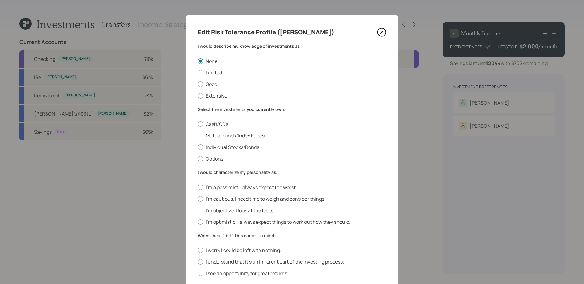
click at [235, 133] on label "Mutual Funds/Index Funds" at bounding box center [292, 135] width 189 height 7
click at [198, 136] on input "Mutual Funds/Index Funds" at bounding box center [197, 136] width 0 height 0
radio input "true"
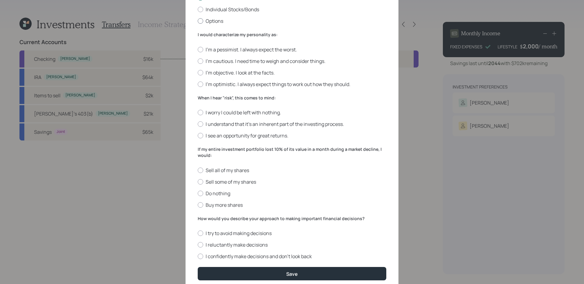
scroll to position [138, 0]
click at [252, 58] on label "I'm cautious. I need time to weigh and consider things." at bounding box center [292, 60] width 189 height 7
click at [198, 61] on input "I'm cautious. I need time to weigh and consider things." at bounding box center [197, 61] width 0 height 0
radio input "true"
click at [253, 113] on label "I worry I could be left with nothing." at bounding box center [292, 112] width 189 height 7
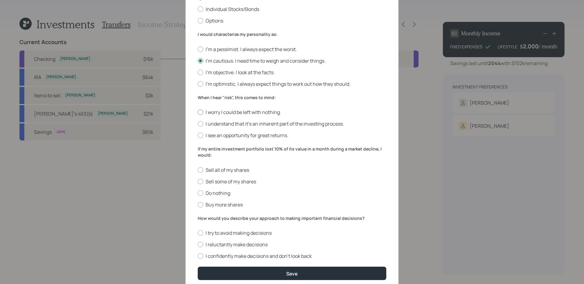
click at [198, 113] on input "I worry I could be left with nothing." at bounding box center [197, 112] width 0 height 0
radio input "true"
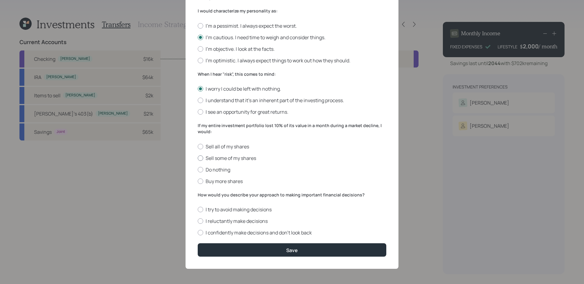
click at [226, 158] on label "Sell some of my shares" at bounding box center [292, 158] width 189 height 7
click at [198, 158] on input "Sell some of my shares" at bounding box center [197, 158] width 0 height 0
radio input "true"
click at [250, 221] on label "I reluctantly make decisions" at bounding box center [292, 221] width 189 height 7
click at [198, 221] on input "I reluctantly make decisions" at bounding box center [197, 221] width 0 height 0
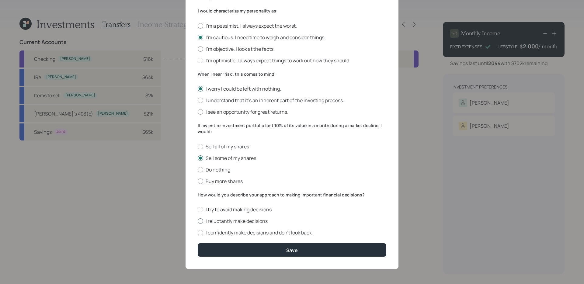
radio input "true"
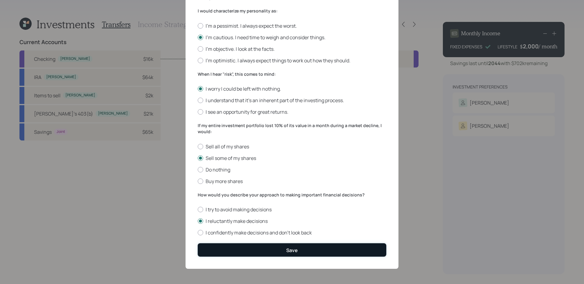
click at [346, 246] on button "Save" at bounding box center [292, 249] width 189 height 13
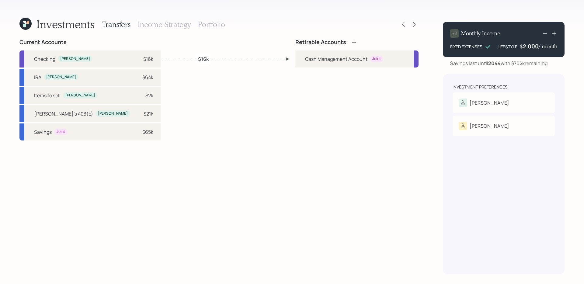
click at [247, 100] on div "Current Accounts Checking Dennis $16k IRA Dennis $64k Items to sell Dennis $2k …" at bounding box center [218, 156] width 399 height 235
click at [85, 58] on div "Checking Dennis $16k" at bounding box center [89, 58] width 141 height 17
click at [173, 77] on div "Current Accounts Checking Dennis $16k IRA Dennis $64k Items to sell Dennis $2k …" at bounding box center [218, 156] width 399 height 235
click at [401, 23] on icon at bounding box center [403, 24] width 6 height 6
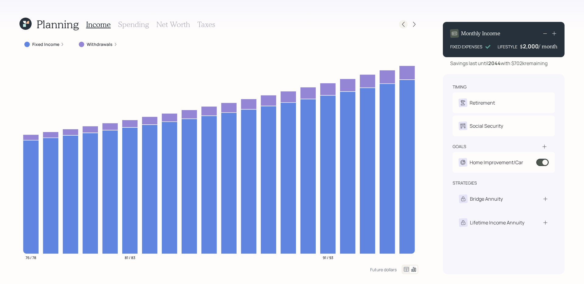
click at [401, 28] on div at bounding box center [403, 24] width 9 height 9
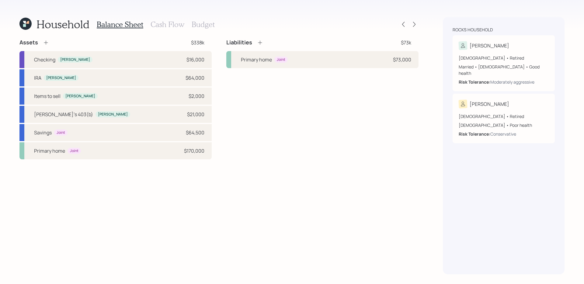
click at [47, 44] on icon at bounding box center [46, 43] width 6 height 6
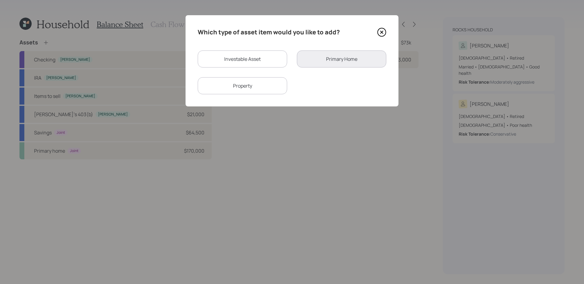
click at [281, 61] on div "Investable Asset" at bounding box center [242, 58] width 89 height 17
select select "taxable"
select select "balanced"
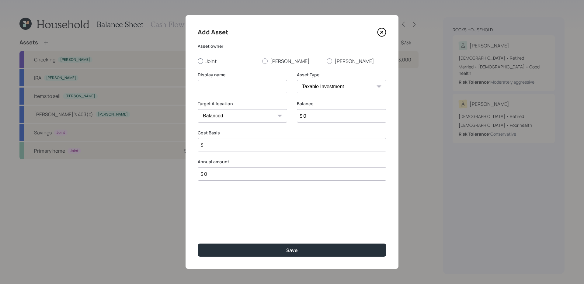
click at [210, 61] on label "Joint" at bounding box center [228, 61] width 60 height 7
click at [198, 61] on input "Joint" at bounding box center [197, 61] width 0 height 0
radio input "true"
click at [225, 89] on input at bounding box center [242, 86] width 89 height 13
type input "Business Checking"
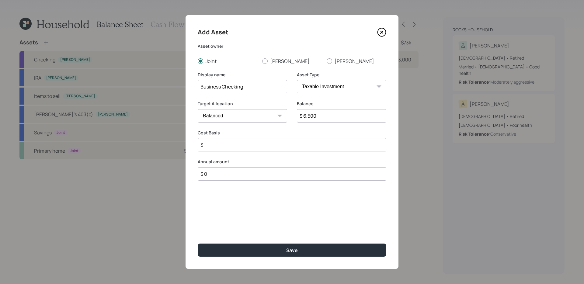
type input "$ 6,500"
click at [266, 115] on select "Cash Conservative Balanced Aggressive" at bounding box center [242, 115] width 89 height 13
select select "uninvested"
click at [198, 109] on select "Cash Conservative Balanced Aggressive" at bounding box center [242, 115] width 89 height 13
click at [236, 143] on input "$" at bounding box center [292, 144] width 189 height 13
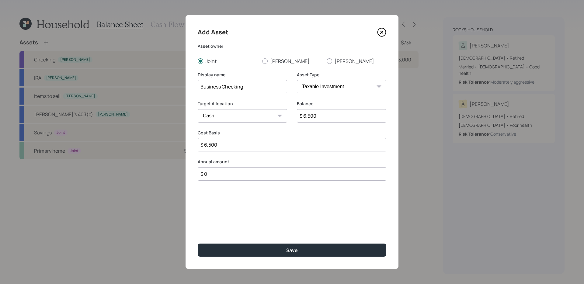
type input "$ 6,500"
click at [198, 244] on button "Save" at bounding box center [292, 250] width 189 height 13
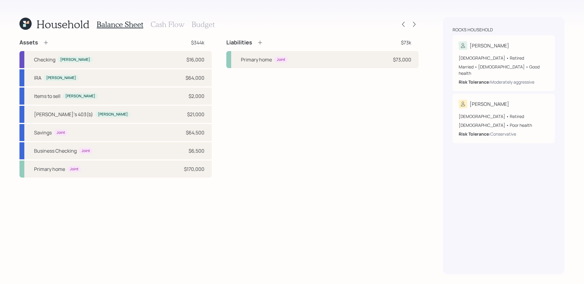
click at [199, 26] on h3 "Budget" at bounding box center [203, 24] width 23 height 9
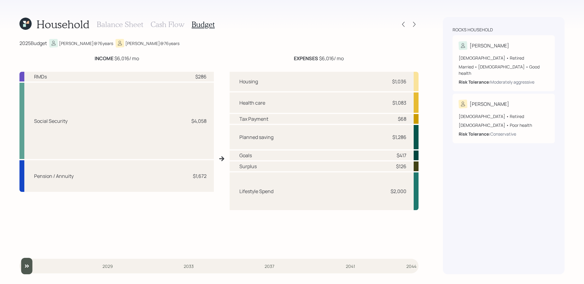
click at [132, 25] on h3 "Balance Sheet" at bounding box center [120, 24] width 47 height 9
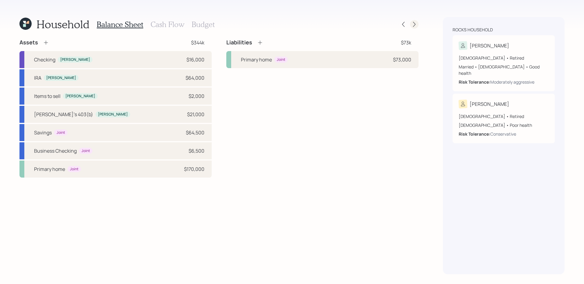
click at [413, 25] on icon at bounding box center [414, 24] width 6 height 6
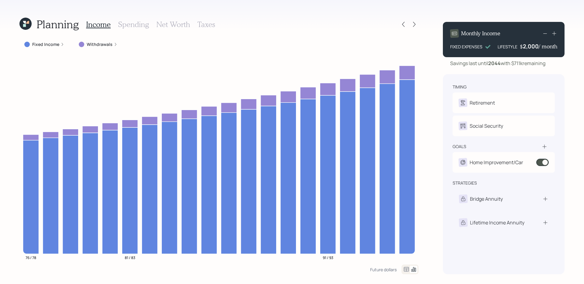
click at [413, 25] on icon at bounding box center [414, 24] width 6 height 6
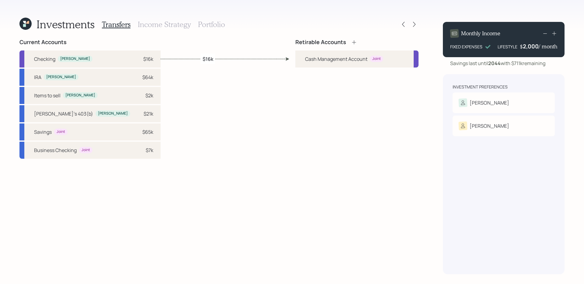
click at [178, 122] on div "Current Accounts Checking Dennis $16k IRA Dennis $64k Items to sell Dennis $2k …" at bounding box center [218, 156] width 399 height 235
click at [198, 86] on div "Current Accounts Checking Dennis $16k IRA Dennis $64k Items to sell Dennis $2k …" at bounding box center [218, 156] width 399 height 235
click at [354, 41] on icon at bounding box center [354, 42] width 6 height 6
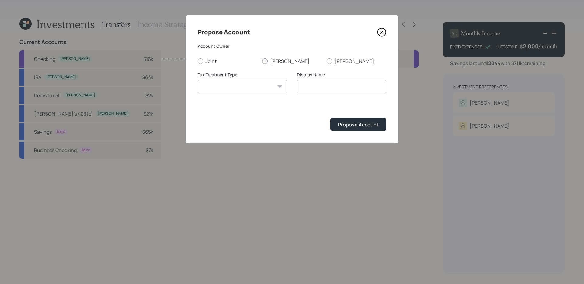
click at [271, 61] on label "[PERSON_NAME]" at bounding box center [292, 61] width 60 height 7
click at [262, 61] on input "[PERSON_NAME]" at bounding box center [262, 61] width 0 height 0
radio input "true"
click at [253, 93] on div "Tax Treatment Type Roth Taxable Traditional" at bounding box center [242, 86] width 89 height 29
click at [253, 87] on select "Roth Taxable Traditional" at bounding box center [242, 86] width 89 height 13
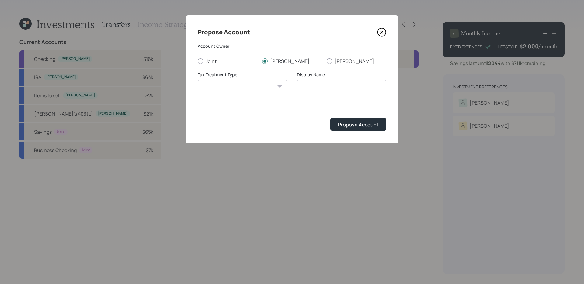
select select "traditional"
click at [198, 80] on select "Roth Taxable Traditional" at bounding box center [242, 86] width 89 height 13
type input "Traditional"
click at [370, 123] on div "Propose Account" at bounding box center [358, 124] width 41 height 7
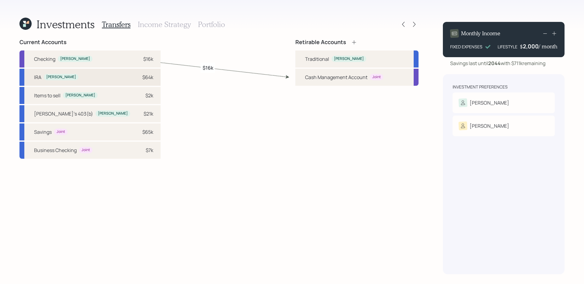
click at [89, 81] on div "IRA Dennis $64k" at bounding box center [89, 77] width 141 height 17
click at [322, 61] on div "Traditional" at bounding box center [317, 58] width 24 height 7
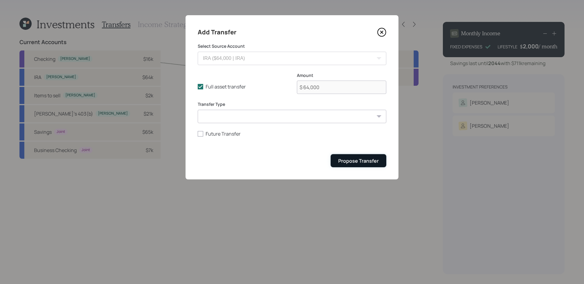
click at [352, 158] on div "Propose Transfer" at bounding box center [358, 161] width 40 height 7
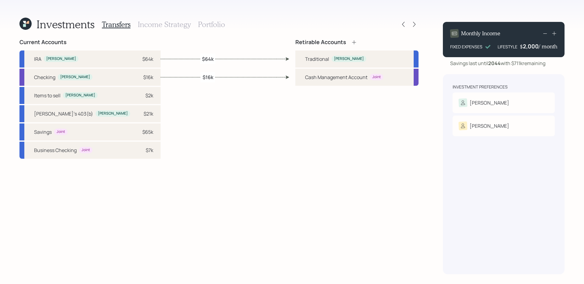
click at [355, 41] on icon at bounding box center [354, 42] width 6 height 6
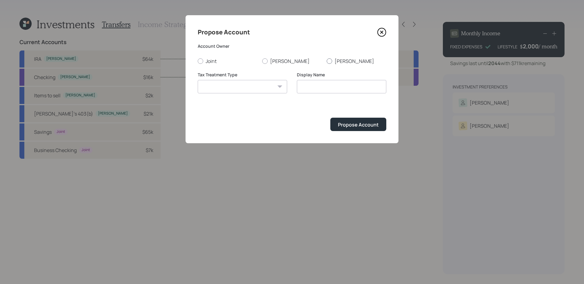
click at [338, 63] on label "[PERSON_NAME]" at bounding box center [357, 61] width 60 height 7
click at [327, 61] on input "[PERSON_NAME]" at bounding box center [326, 61] width 0 height 0
radio input "true"
click at [257, 90] on select "Roth Taxable Traditional" at bounding box center [242, 86] width 89 height 13
select select "traditional"
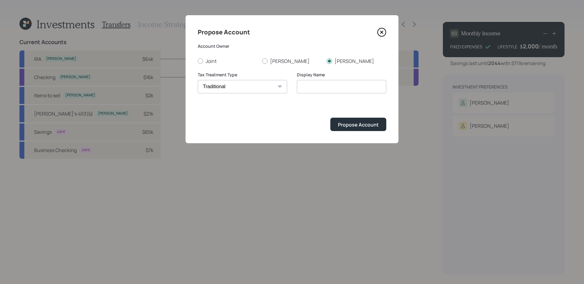
click at [198, 80] on select "Roth Taxable Traditional" at bounding box center [242, 86] width 89 height 13
type input "Traditional"
click at [372, 127] on div "Propose Account" at bounding box center [358, 124] width 41 height 7
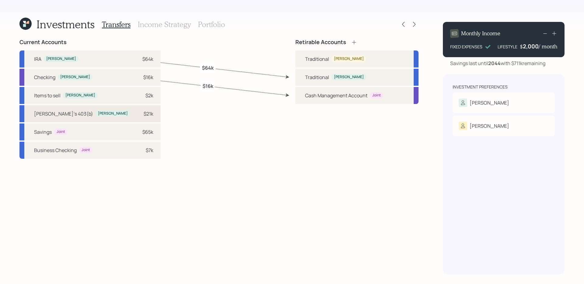
click at [92, 114] on div "Mary's 403(b) Dennis $21k" at bounding box center [89, 113] width 141 height 17
click at [335, 61] on div "[PERSON_NAME]" at bounding box center [349, 58] width 30 height 5
select select "27699325-2ddc-491b-ba7c-4a43b1230787"
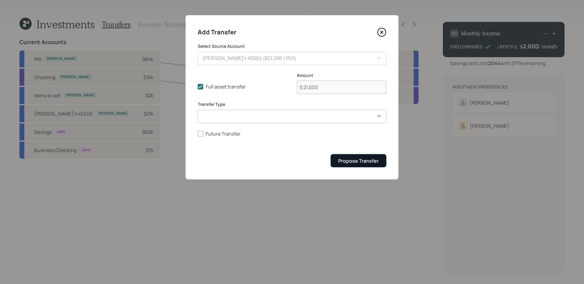
click at [369, 158] on div "Propose Transfer" at bounding box center [358, 161] width 40 height 7
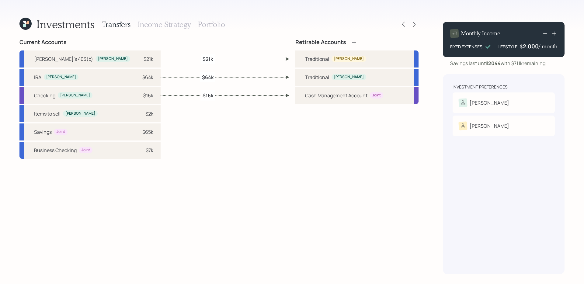
click at [219, 23] on h3 "Portfolio" at bounding box center [211, 24] width 27 height 9
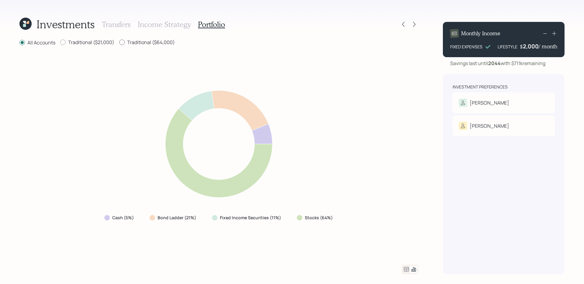
click at [158, 45] on label "Traditional ($64,000)" at bounding box center [147, 42] width 56 height 7
click at [119, 43] on input "Traditional ($64,000)" at bounding box center [119, 42] width 0 height 0
radio input "true"
radio input "false"
click at [405, 269] on icon at bounding box center [406, 269] width 7 height 7
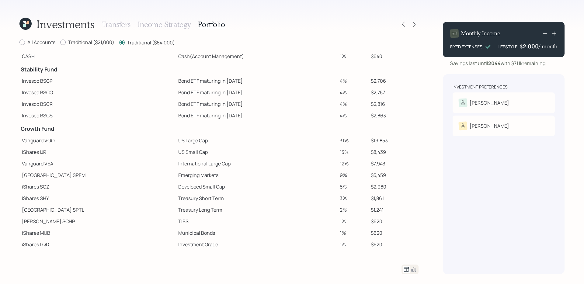
scroll to position [31, 0]
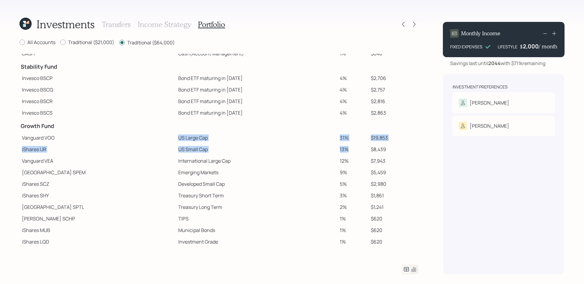
drag, startPoint x: 137, startPoint y: 138, endPoint x: 342, endPoint y: 148, distance: 205.2
click at [342, 149] on tbody "Spend Fund CASH Cash 4% $2,580 CASH Cash (Account Management) 1% $640 Stability…" at bounding box center [218, 135] width 399 height 225
click at [184, 171] on td "Emerging Markets" at bounding box center [256, 173] width 161 height 12
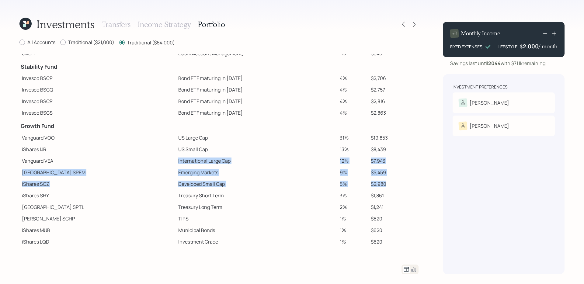
drag, startPoint x: 132, startPoint y: 162, endPoint x: 403, endPoint y: 180, distance: 271.5
click at [403, 180] on tbody "Spend Fund CASH Cash 4% $2,580 CASH Cash (Account Management) 1% $640 Stability…" at bounding box center [218, 135] width 399 height 225
click at [403, 180] on td "$2,980" at bounding box center [393, 184] width 50 height 12
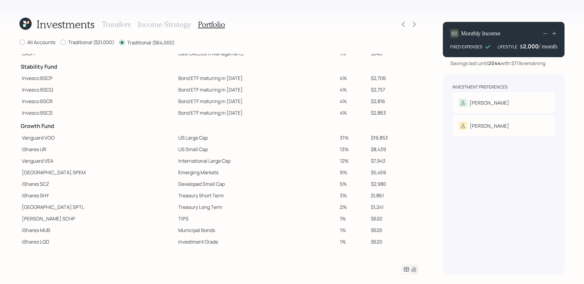
scroll to position [0, 0]
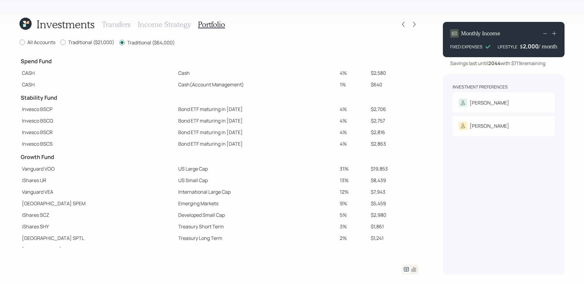
click at [163, 24] on h3 "Income Strategy" at bounding box center [164, 24] width 53 height 9
